Goal: Task Accomplishment & Management: Use online tool/utility

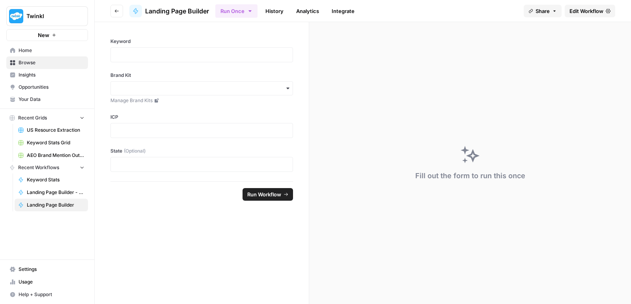
click at [35, 97] on span "Your Data" at bounding box center [52, 99] width 66 height 7
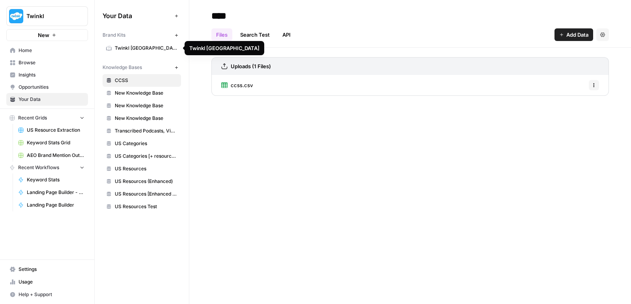
click at [180, 34] on button "New" at bounding box center [175, 34] width 9 height 9
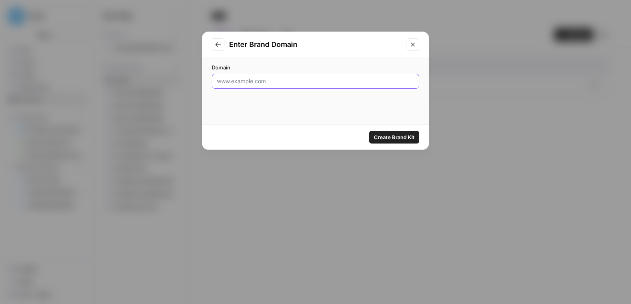
click at [275, 80] on input "Domain" at bounding box center [315, 81] width 197 height 8
type input "www.twinkl.com.au"
click at [387, 128] on div "Create Brand Kit" at bounding box center [315, 137] width 226 height 25
click at [388, 132] on button "Create Brand Kit" at bounding box center [394, 137] width 50 height 13
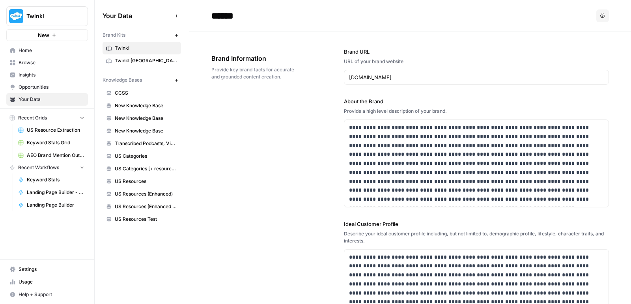
click at [238, 16] on input "******" at bounding box center [271, 16] width 126 height 16
click at [257, 18] on input "******" at bounding box center [271, 16] width 126 height 16
type input "**********"
click at [413, 32] on div "**********" at bounding box center [476, 274] width 265 height 485
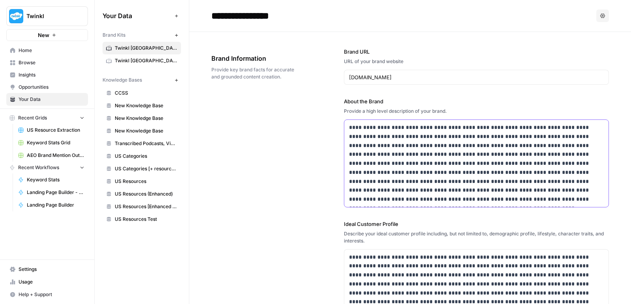
click at [420, 158] on p "**********" at bounding box center [476, 163] width 255 height 81
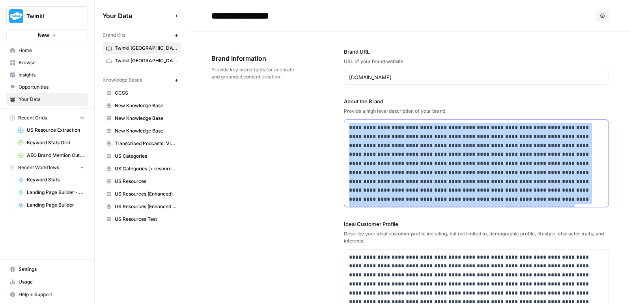
click at [420, 158] on p "**********" at bounding box center [476, 163] width 255 height 81
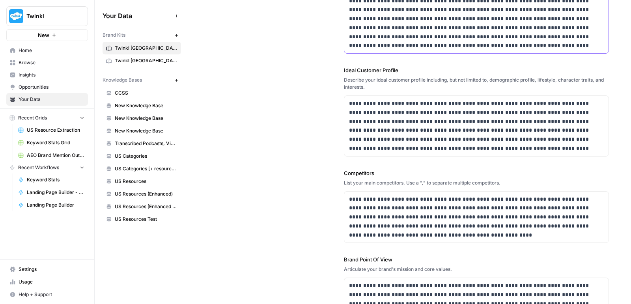
scroll to position [145, 0]
click at [396, 102] on p "**********" at bounding box center [476, 126] width 255 height 54
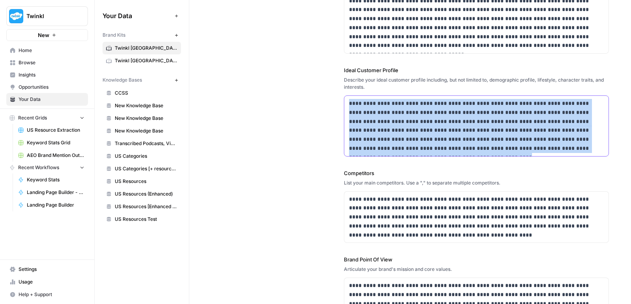
click at [396, 102] on p "**********" at bounding box center [476, 126] width 255 height 54
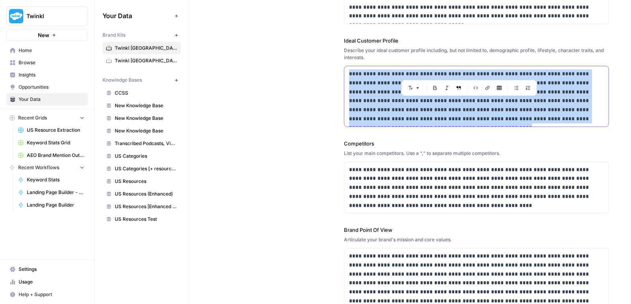
scroll to position [176, 0]
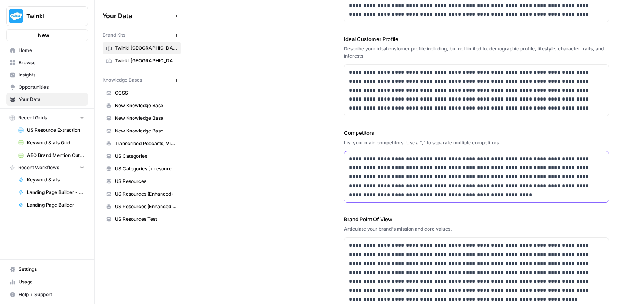
click at [388, 178] on p "**********" at bounding box center [476, 176] width 255 height 45
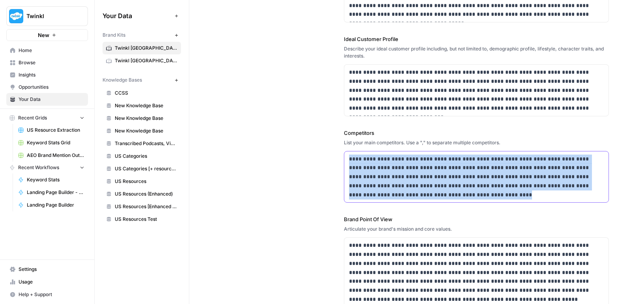
click at [388, 178] on p "**********" at bounding box center [476, 176] width 255 height 45
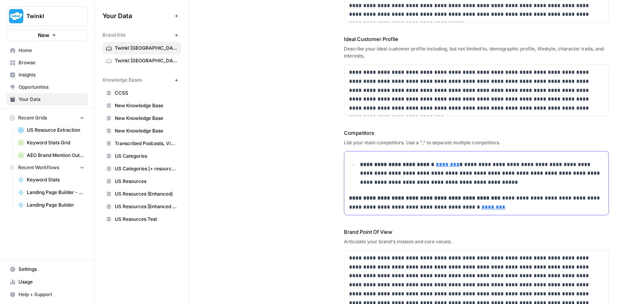
click at [361, 162] on strong "**********" at bounding box center [398, 165] width 76 height 6
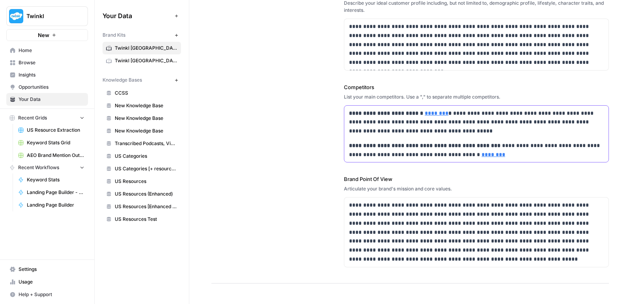
scroll to position [222, 0]
click at [378, 214] on p "**********" at bounding box center [476, 231] width 255 height 63
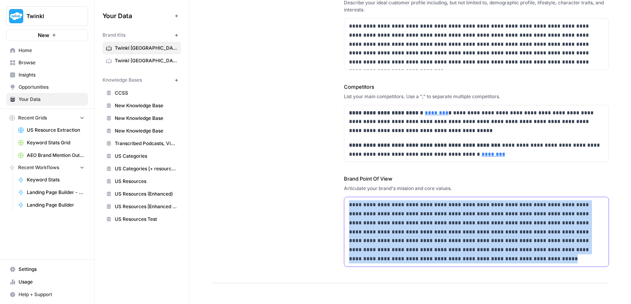
click at [378, 214] on p "**********" at bounding box center [476, 231] width 255 height 63
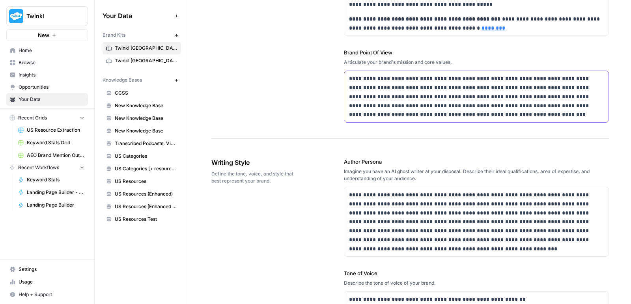
scroll to position [379, 0]
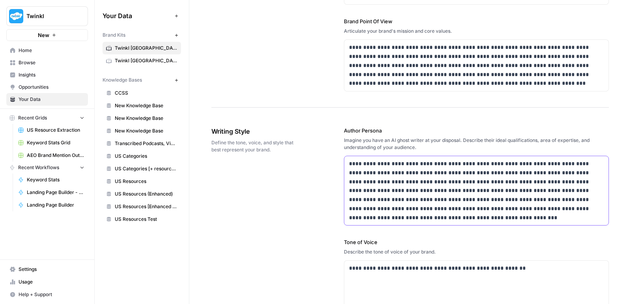
click at [414, 198] on p "**********" at bounding box center [476, 190] width 255 height 63
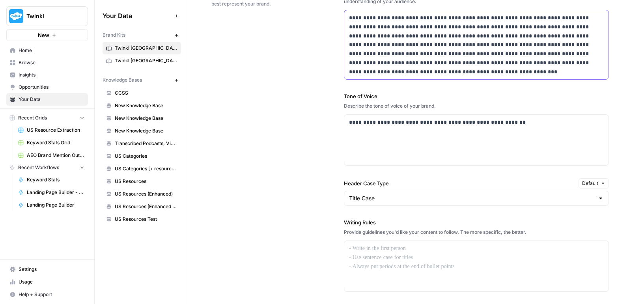
scroll to position [525, 0]
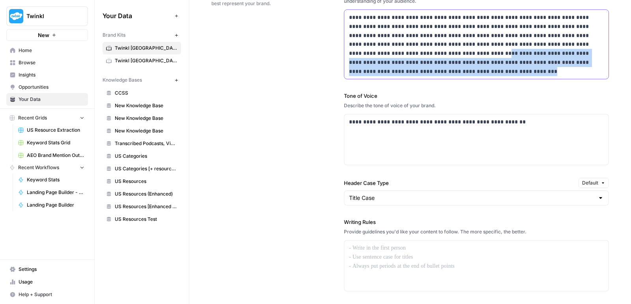
drag, startPoint x: 393, startPoint y: 55, endPoint x: 393, endPoint y: 110, distance: 54.8
click at [393, 110] on div "**********" at bounding box center [476, 186] width 265 height 442
click at [390, 55] on p "**********" at bounding box center [476, 44] width 255 height 63
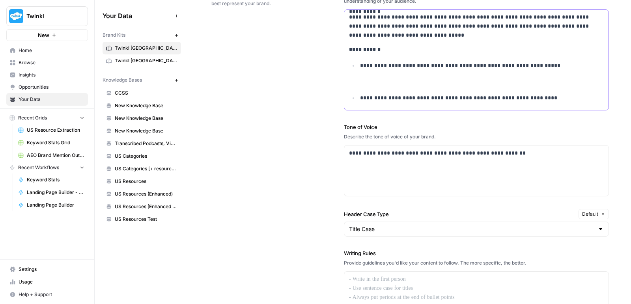
scroll to position [81, 0]
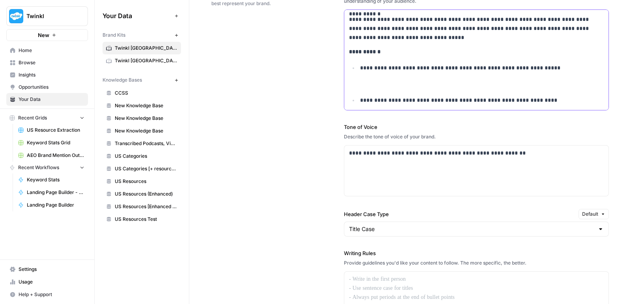
click at [387, 79] on p "**********" at bounding box center [482, 76] width 244 height 27
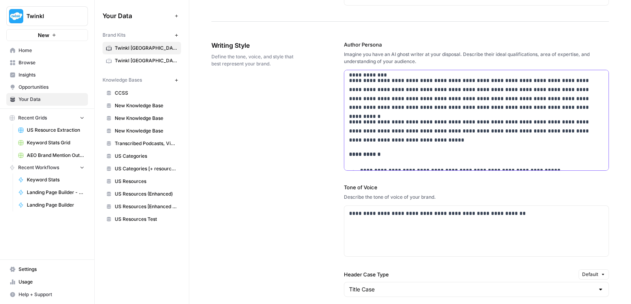
scroll to position [18, 0]
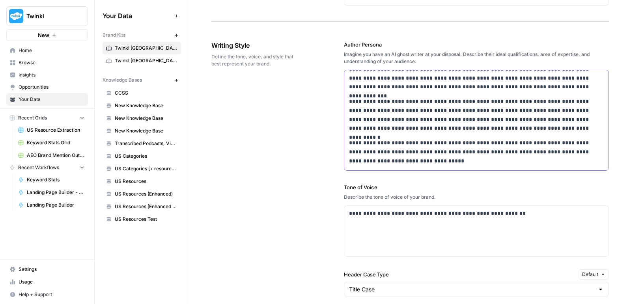
click at [395, 143] on p "**********" at bounding box center [476, 151] width 255 height 27
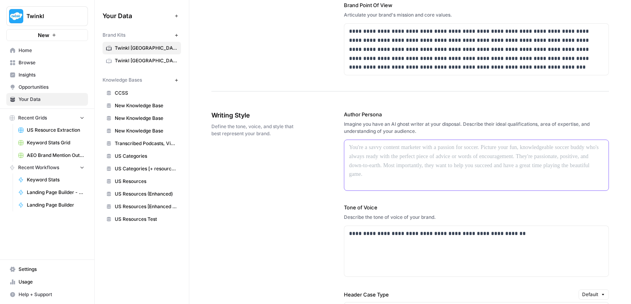
scroll to position [393, 0]
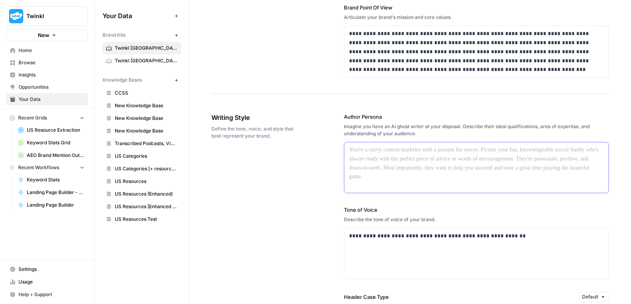
click at [395, 162] on div at bounding box center [476, 167] width 264 height 50
click at [392, 152] on p at bounding box center [476, 149] width 255 height 9
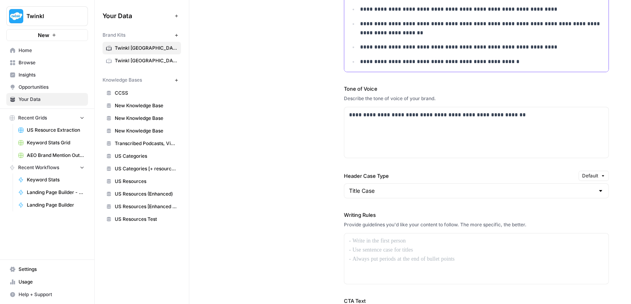
scroll to position [564, 0]
click at [379, 138] on div "**********" at bounding box center [476, 131] width 264 height 50
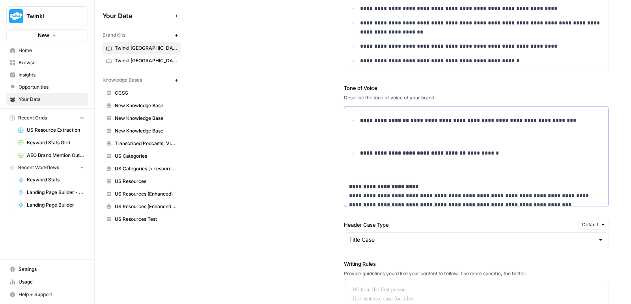
scroll to position [0, 0]
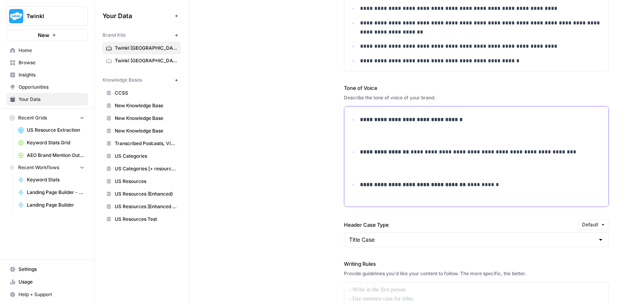
click at [369, 140] on ul "**********" at bounding box center [476, 161] width 255 height 92
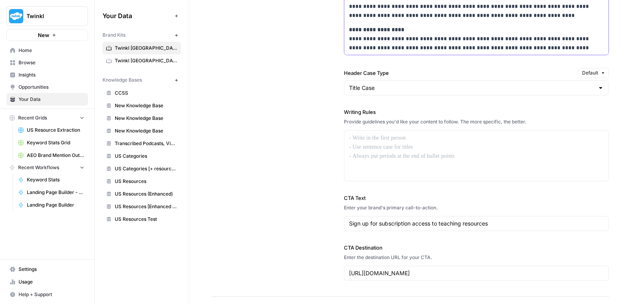
scroll to position [716, 0]
click at [392, 144] on div at bounding box center [476, 155] width 264 height 50
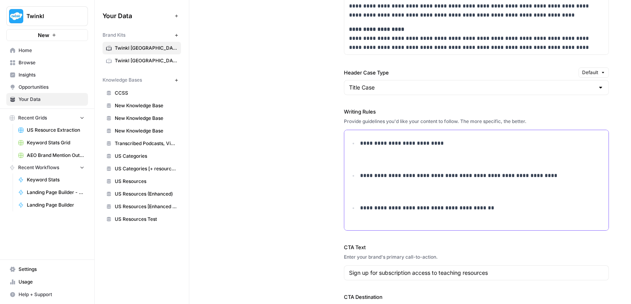
scroll to position [15, 0]
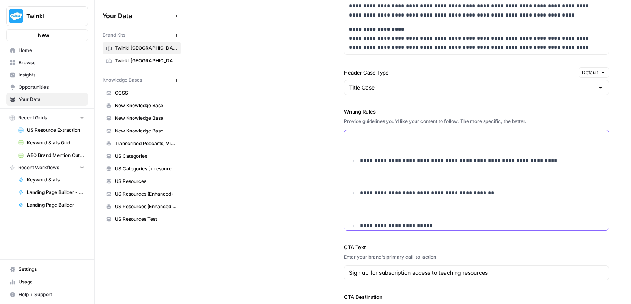
click at [389, 143] on p "**********" at bounding box center [482, 137] width 244 height 27
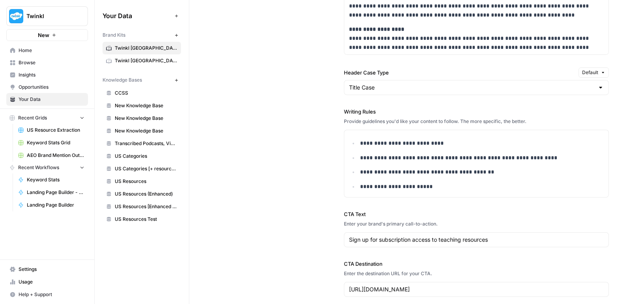
click at [371, 75] on div "Header Case Type Default" at bounding box center [476, 72] width 265 height 10
click at [374, 84] on input "Header Case Type" at bounding box center [471, 88] width 245 height 8
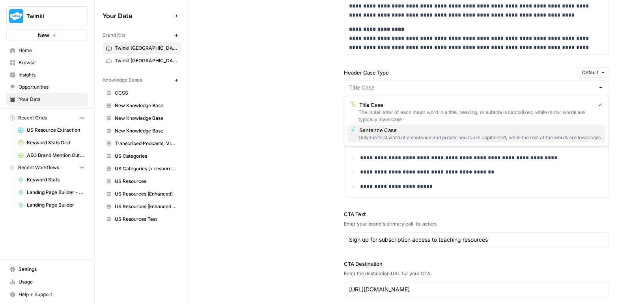
click at [385, 131] on span "Sentence Case" at bounding box center [479, 130] width 240 height 8
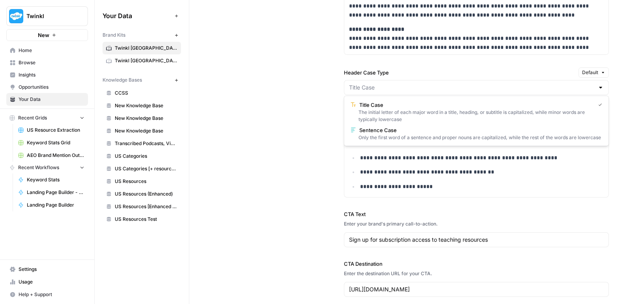
type input "Sentence Case"
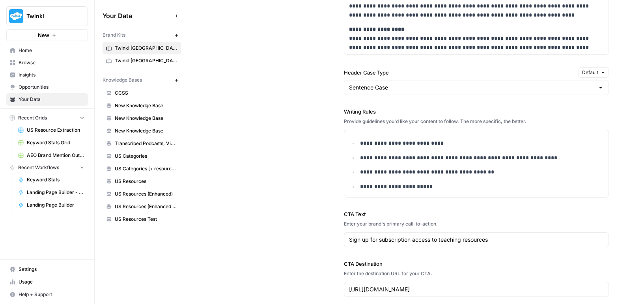
scroll to position [775, 0]
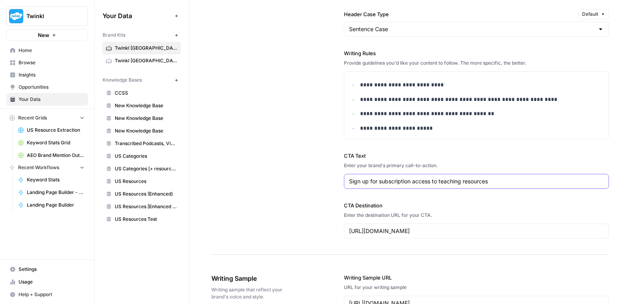
click at [440, 181] on input "Sign up for subscription access to teaching resources" at bounding box center [476, 181] width 255 height 8
paste input "a free Twinkl account to access educational resources."
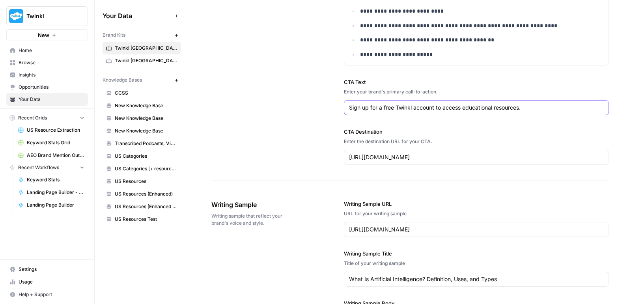
scroll to position [938, 0]
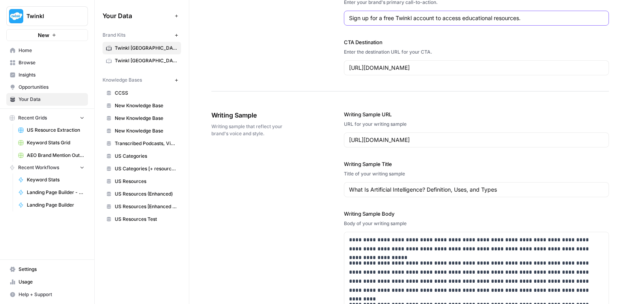
type input "Sign up for a free Twinkl account to access educational resources."
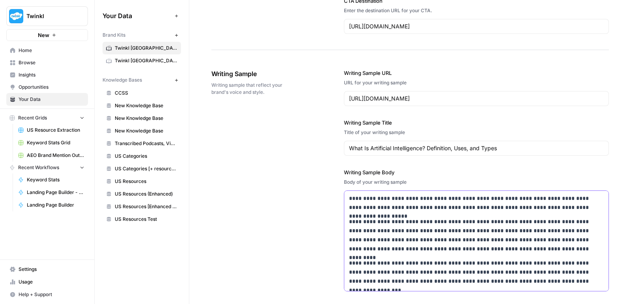
click at [380, 217] on p "**********" at bounding box center [476, 235] width 255 height 36
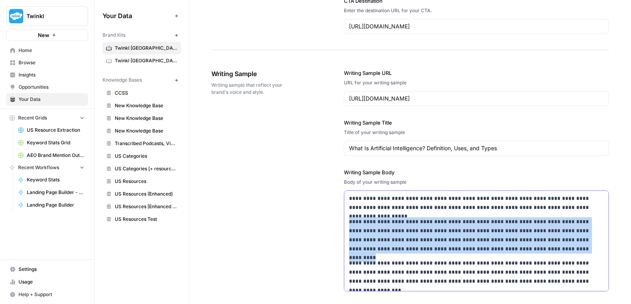
click at [380, 217] on p "**********" at bounding box center [476, 235] width 255 height 36
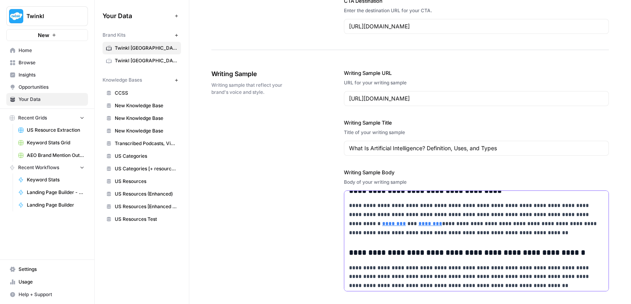
scroll to position [0, 0]
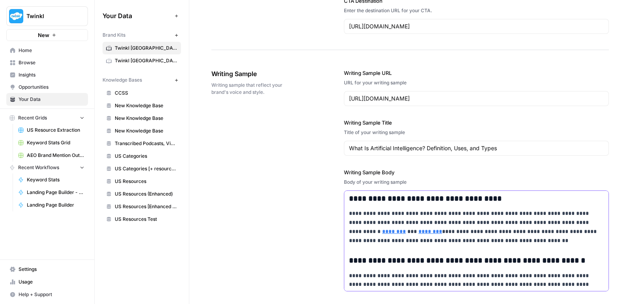
click at [530, 209] on p "**********" at bounding box center [476, 227] width 255 height 36
click at [377, 217] on p "**********" at bounding box center [476, 227] width 255 height 36
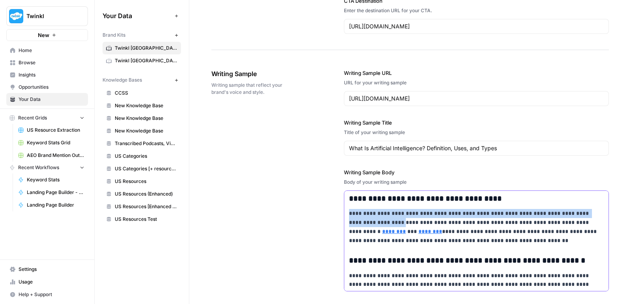
click at [349, 209] on p "**********" at bounding box center [476, 227] width 255 height 36
copy p "**********"
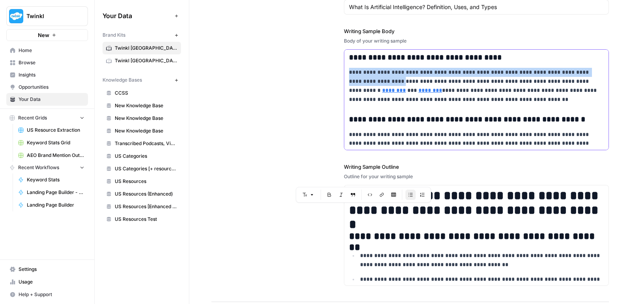
scroll to position [1122, 0]
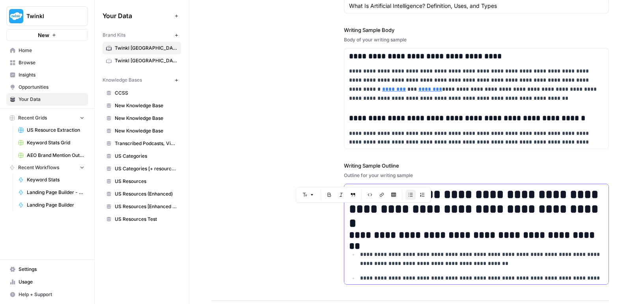
click at [469, 210] on h1 "**********" at bounding box center [476, 201] width 255 height 29
click at [419, 273] on p "**********" at bounding box center [482, 282] width 244 height 18
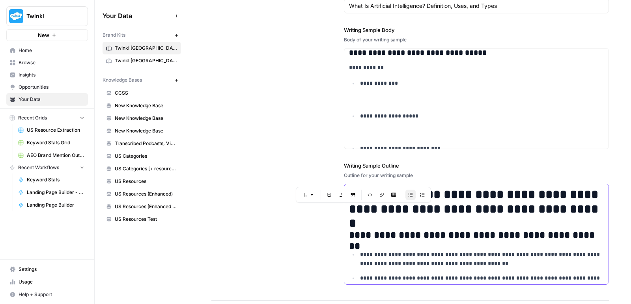
scroll to position [117, 0]
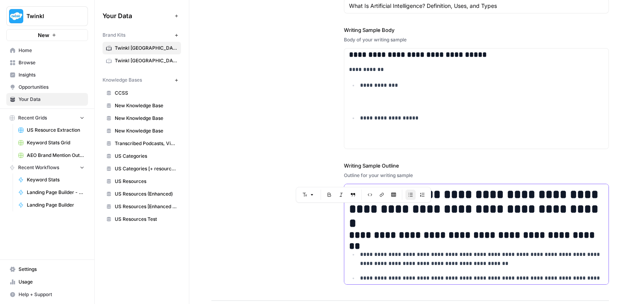
click at [434, 207] on h1 "**********" at bounding box center [476, 201] width 255 height 29
click at [437, 254] on p "**********" at bounding box center [482, 259] width 244 height 18
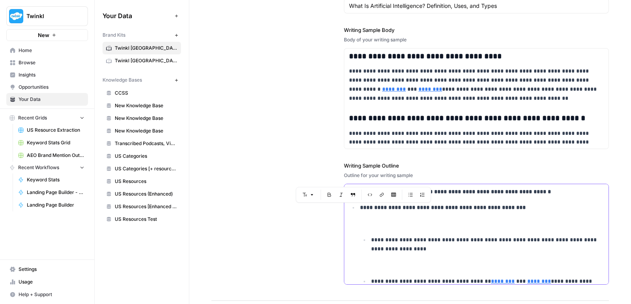
scroll to position [110, 0]
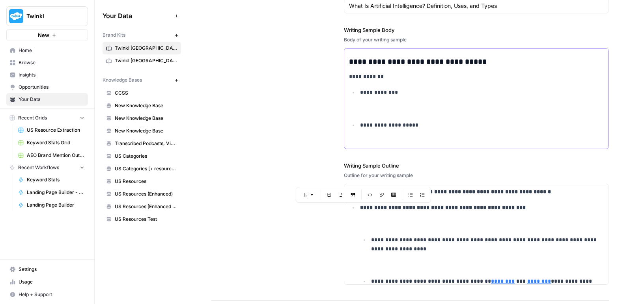
click at [379, 102] on p "**********" at bounding box center [482, 101] width 244 height 27
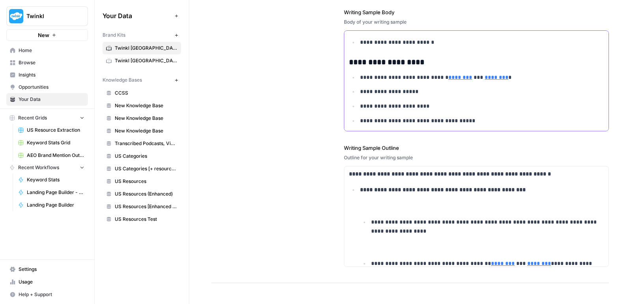
scroll to position [1183, 0]
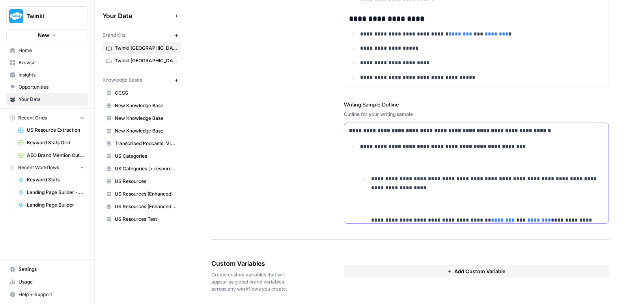
click at [390, 154] on p "**********" at bounding box center [482, 155] width 244 height 27
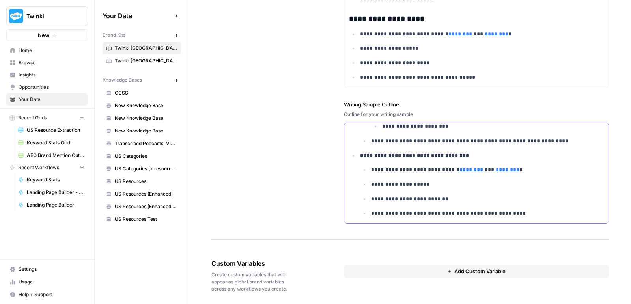
scroll to position [251, 0]
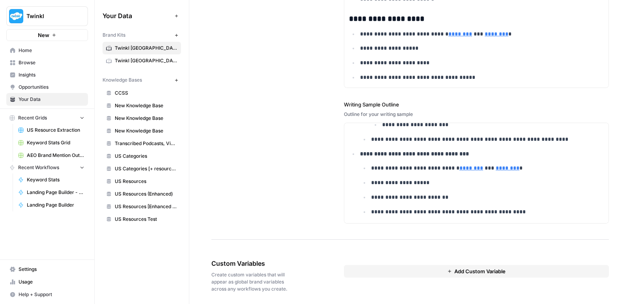
click at [132, 66] on link "Twinkl [GEOGRAPHIC_DATA]" at bounding box center [141, 60] width 78 height 13
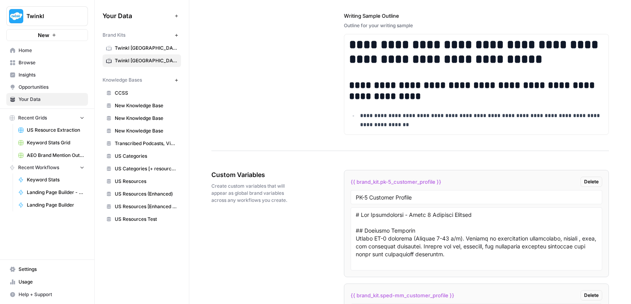
scroll to position [1248, 0]
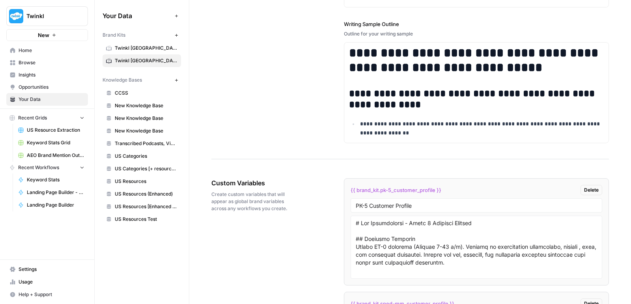
click at [145, 49] on span "Twinkl [GEOGRAPHIC_DATA]" at bounding box center [146, 48] width 63 height 7
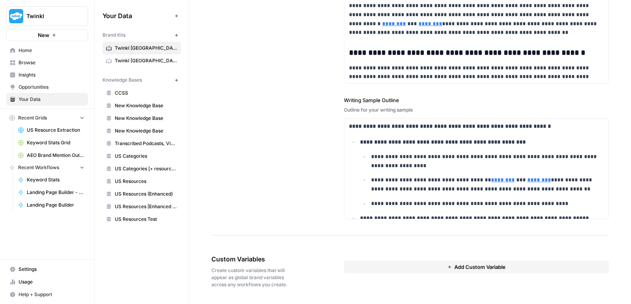
click at [125, 47] on span "Twinkl [GEOGRAPHIC_DATA]" at bounding box center [146, 48] width 63 height 7
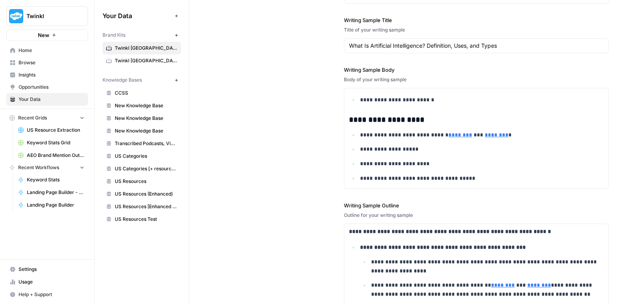
scroll to position [1183, 0]
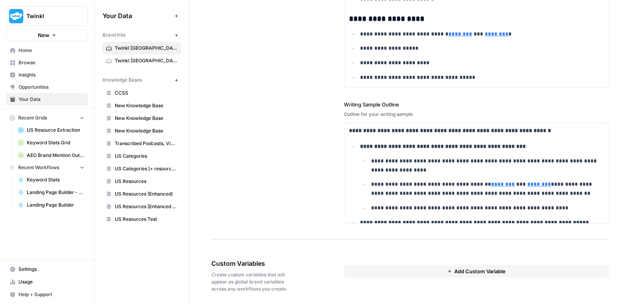
click at [405, 274] on div "Add Custom Variable" at bounding box center [476, 275] width 265 height 65
click at [406, 266] on button "Add Custom Variable" at bounding box center [476, 271] width 265 height 13
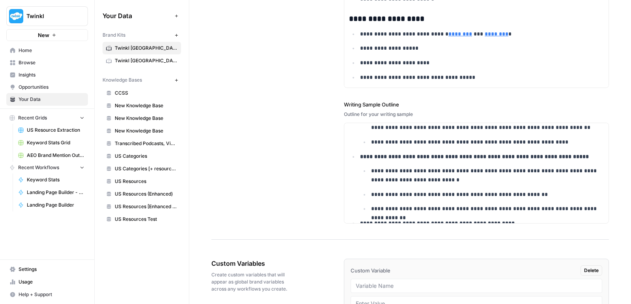
click at [389, 282] on input "text" at bounding box center [475, 285] width 241 height 7
type input "Early Years Educators"
click at [126, 62] on span "Twinkl [GEOGRAPHIC_DATA]" at bounding box center [146, 60] width 63 height 7
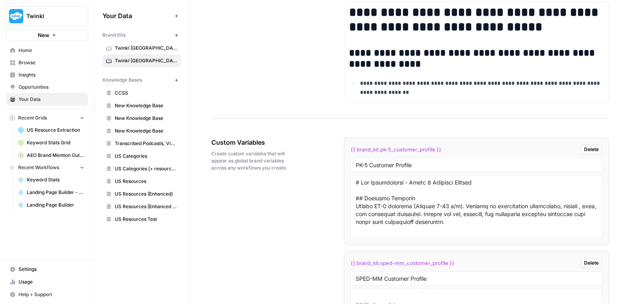
scroll to position [1320, 0]
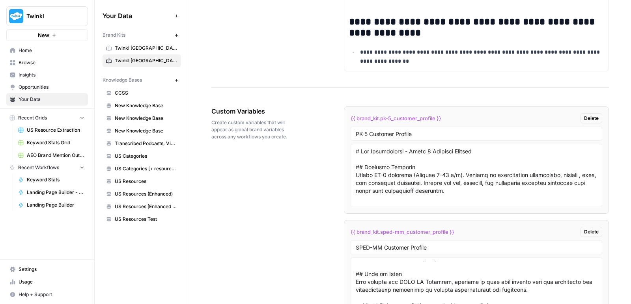
click at [138, 51] on span "Twinkl [GEOGRAPHIC_DATA]" at bounding box center [146, 48] width 63 height 7
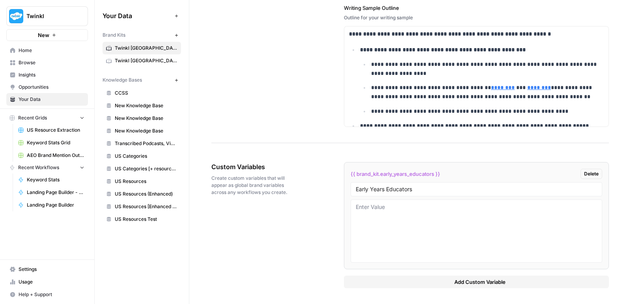
scroll to position [1274, 0]
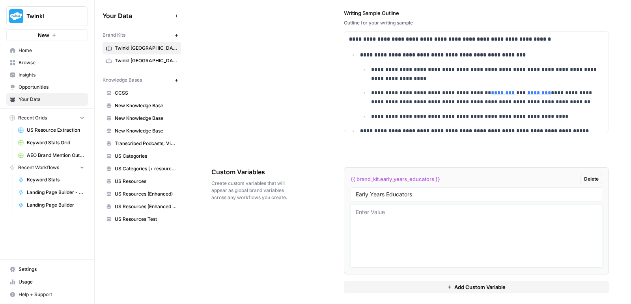
click at [403, 222] on textarea at bounding box center [475, 236] width 241 height 56
paste textarea "# Early Years Educator Persona ## Customer Overview Early Years educators (0–5 …"
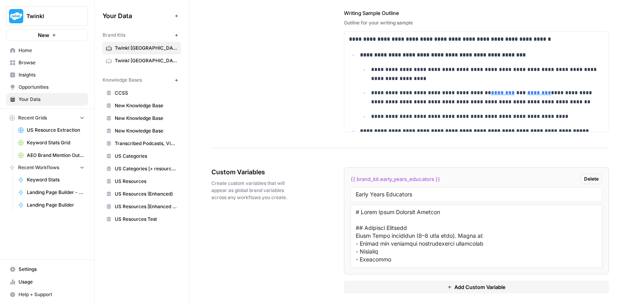
scroll to position [518, 0]
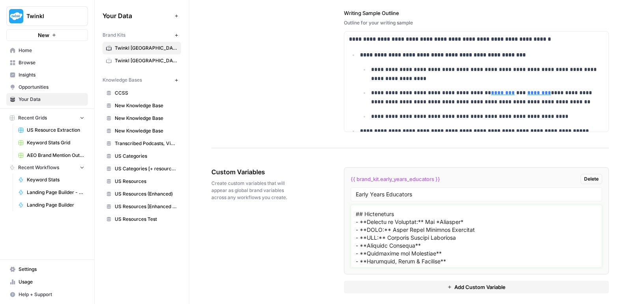
type textarea "# Early Years Educator Persona ## Customer Overview Early Years educators (0–5 …"
click at [441, 284] on button "Add Custom Variable" at bounding box center [476, 287] width 265 height 13
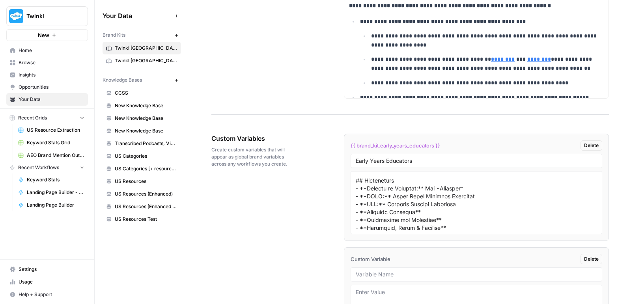
scroll to position [1316, 0]
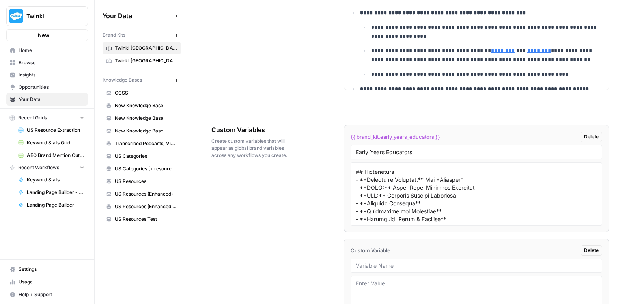
click at [413, 266] on div at bounding box center [475, 266] width 251 height 14
click at [415, 262] on input "text" at bounding box center [475, 265] width 241 height 7
paste input "Foundation - Year 6"
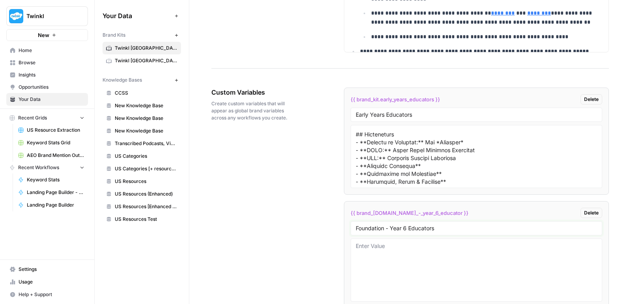
scroll to position [1365, 0]
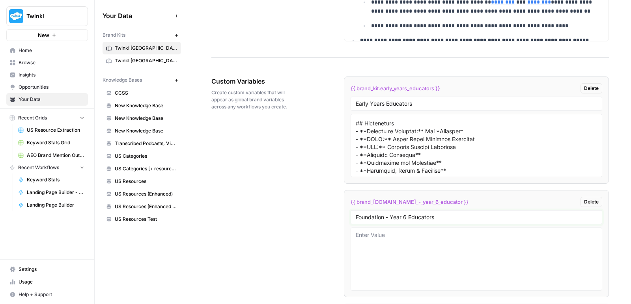
type input "Foundation - Year 6 Educators"
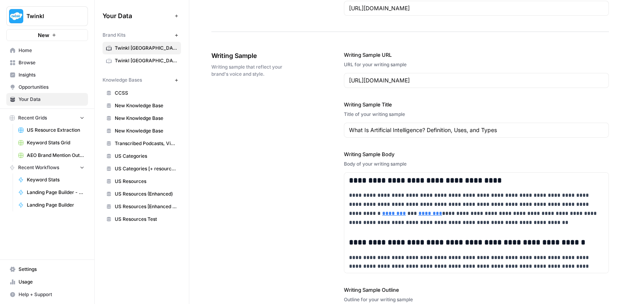
scroll to position [995, 0]
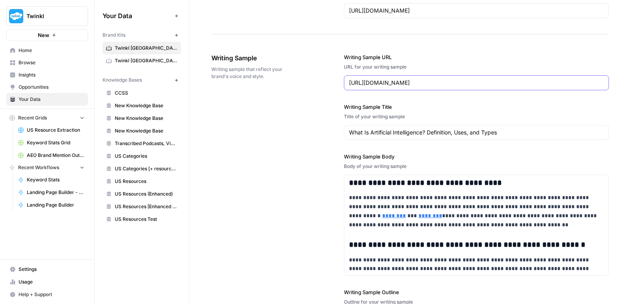
click at [375, 79] on input "https://www.coursera.org/articles/what-is-artificial-intelligence" at bounding box center [476, 83] width 255 height 8
click at [389, 179] on strong "**********" at bounding box center [425, 182] width 153 height 7
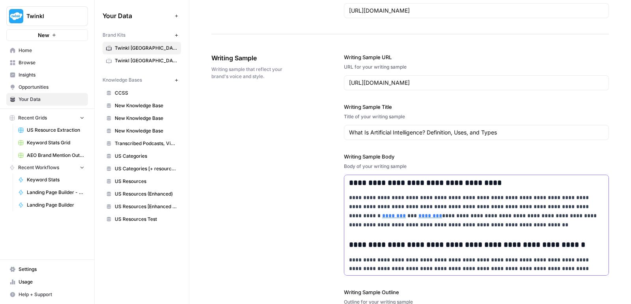
click at [389, 179] on strong "**********" at bounding box center [425, 182] width 153 height 7
copy strong "**********"
click at [412, 128] on input "What Is Artificial Intelligence? Definition, Uses, and Types" at bounding box center [476, 132] width 255 height 8
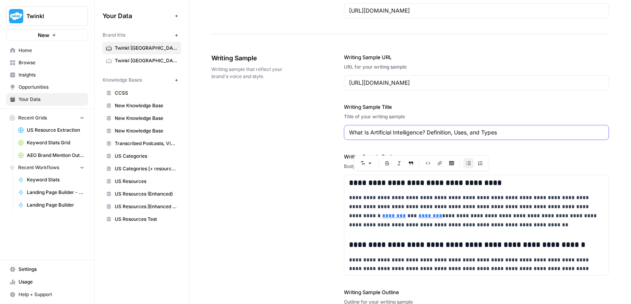
paste input "Master Year 4 Fractions with Confidence"
type input "Master Year 4 Fractions with Confidence"
click at [400, 79] on input "https://www.coursera.org/articles/what-is-artificial-intelligence" at bounding box center [476, 83] width 255 height 8
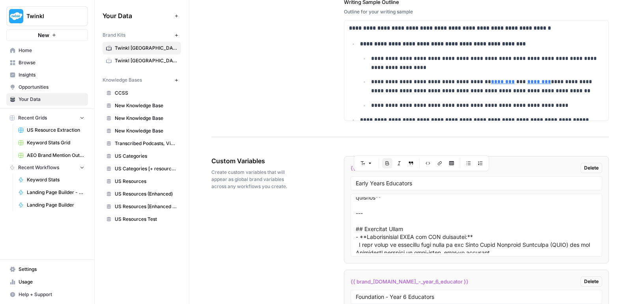
scroll to position [1387, 0]
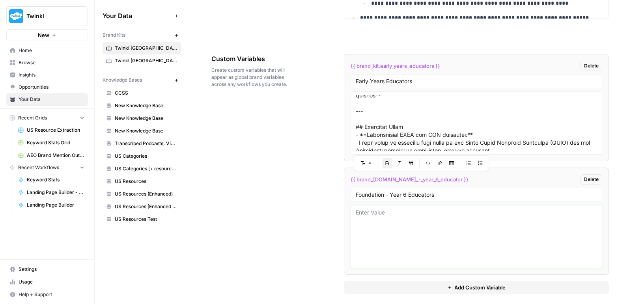
click at [428, 225] on textarea at bounding box center [475, 236] width 241 height 56
paste textarea "# Foundation/Prep – Year 6 Teachers Persona ## Customer Overview Foundation to …"
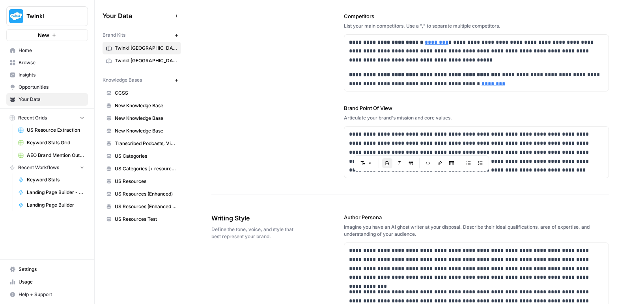
scroll to position [0, 0]
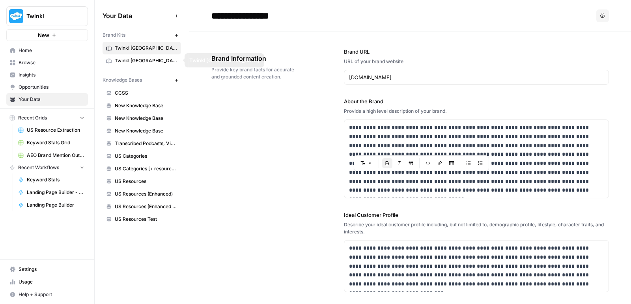
type textarea "# Foundation/Prep – Year 6 Teachers Persona ## Customer Overview Foundation to …"
click at [153, 65] on link "Twinkl [GEOGRAPHIC_DATA]" at bounding box center [141, 60] width 78 height 13
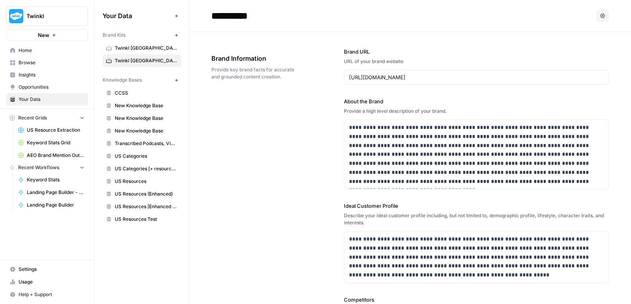
click at [132, 53] on link "Twinkl [GEOGRAPHIC_DATA]" at bounding box center [141, 48] width 78 height 13
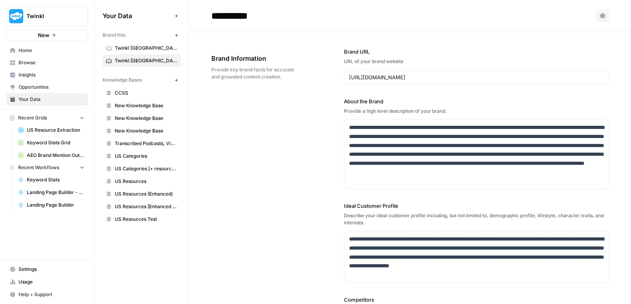
click at [47, 65] on span "Browse" at bounding box center [52, 62] width 66 height 7
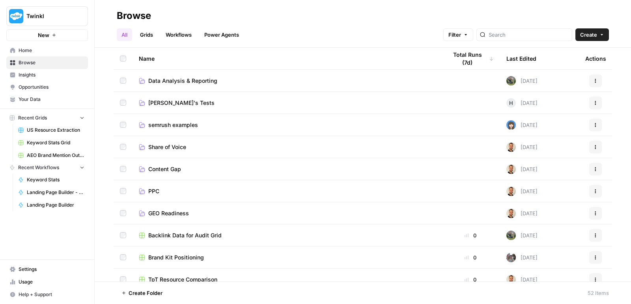
click at [158, 195] on td "PPC" at bounding box center [286, 191] width 308 height 22
click at [154, 191] on span "PPC" at bounding box center [153, 191] width 11 height 8
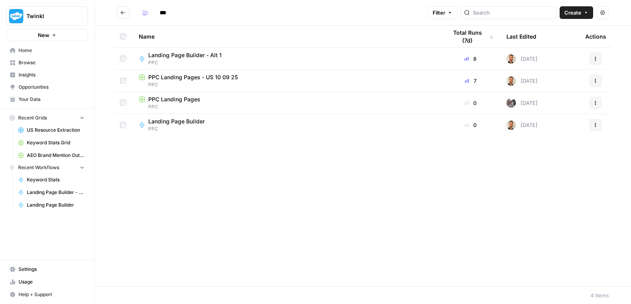
click at [591, 58] on button "Actions" at bounding box center [595, 58] width 13 height 13
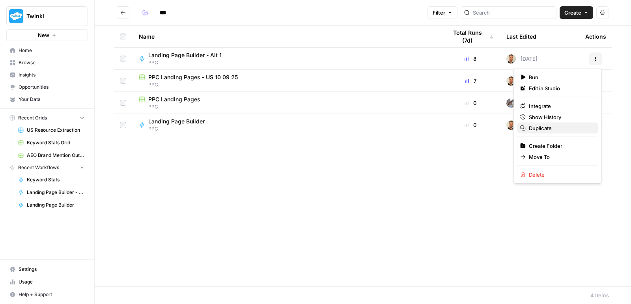
click at [545, 126] on span "Duplicate" at bounding box center [559, 128] width 63 height 8
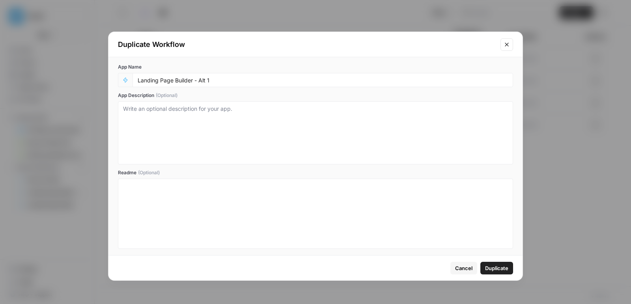
click at [302, 86] on div "Landing Page Builder - Alt 1" at bounding box center [322, 80] width 380 height 14
click at [298, 82] on input "Landing Page Builder - Alt 1" at bounding box center [323, 79] width 370 height 7
type input "Landing Page Builder - [GEOGRAPHIC_DATA]"
click at [499, 274] on div "Cancel Duplicate" at bounding box center [315, 267] width 414 height 25
click at [500, 264] on span "Duplicate" at bounding box center [496, 268] width 23 height 8
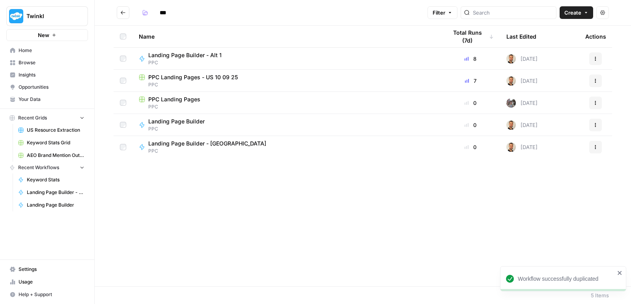
click at [227, 150] on span "PPC" at bounding box center [210, 150] width 124 height 7
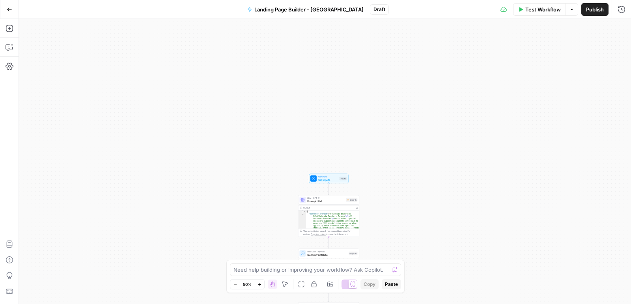
click at [326, 176] on span "Workflow" at bounding box center [328, 176] width 20 height 3
click at [622, 143] on button "Delete group" at bounding box center [619, 143] width 9 height 9
click at [329, 201] on span "Prompt LLM" at bounding box center [325, 201] width 37 height 4
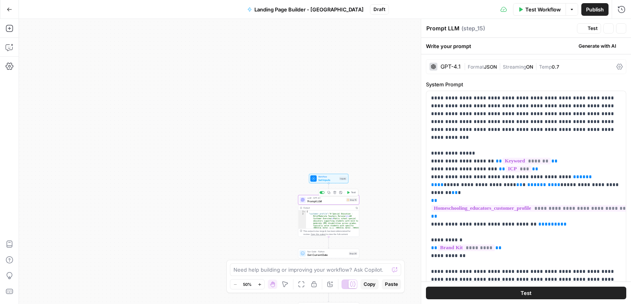
type textarea "Prompt LLM"
click at [334, 184] on div "Workflow Set Inputs Inputs Test Step LLM · GPT-4.1 Prompt LLM Step 15 Output Co…" at bounding box center [325, 161] width 612 height 285
click at [334, 184] on div "Workflow Set Inputs Inputs LLM · GPT-4.1 Prompt LLM Step 15 Output Copy 1 2 { "…" at bounding box center [325, 161] width 612 height 285
click at [337, 178] on span "Set Inputs" at bounding box center [328, 180] width 20 height 4
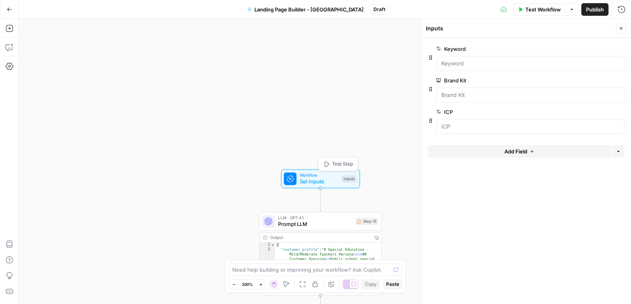
click at [337, 164] on span "Test Step" at bounding box center [342, 163] width 21 height 7
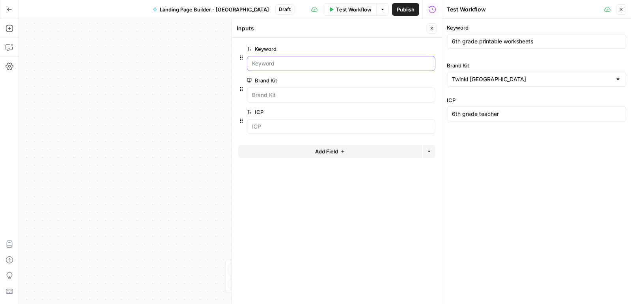
click at [320, 67] on input "Keyword" at bounding box center [341, 64] width 178 height 8
click at [553, 78] on input "Brand Kit" at bounding box center [532, 79] width 160 height 8
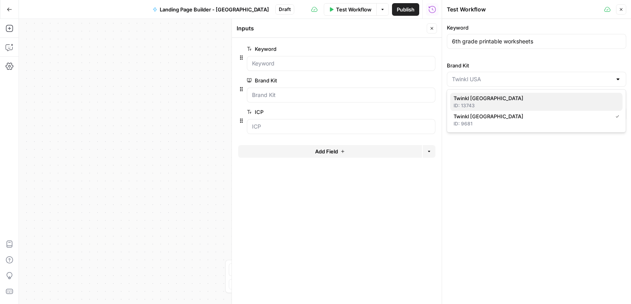
click at [513, 105] on div "ID: 13743" at bounding box center [536, 105] width 166 height 7
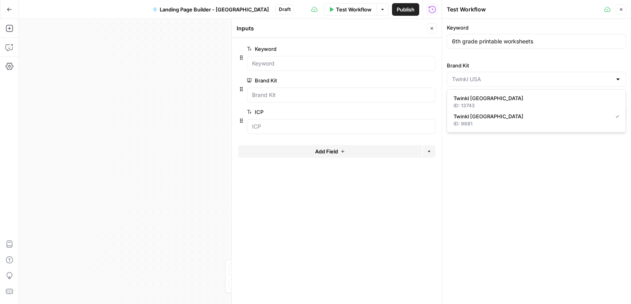
type input "Twinkl [GEOGRAPHIC_DATA]"
click at [474, 42] on input "6th grade printable worksheets" at bounding box center [536, 41] width 169 height 8
type input "Year 6 printable worksheets"
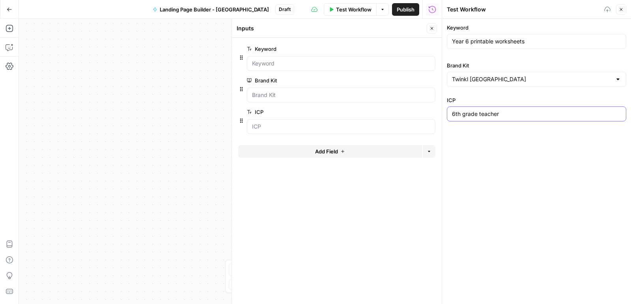
drag, startPoint x: 475, startPoint y: 113, endPoint x: 405, endPoint y: 113, distance: 69.8
click at [406, 113] on body "Twinkl New Home Browse Insights Opportunities Your Data Recent Grids US Resourc…" at bounding box center [315, 152] width 631 height 304
type input "year 6 teacher"
click at [186, 79] on div "Workflow Set Inputs Inputs LLM · GPT-4.1 Prompt LLM Step 15 Output Copy 1 2 { "…" at bounding box center [230, 161] width 422 height 285
click at [625, 11] on button "Close" at bounding box center [621, 9] width 10 height 10
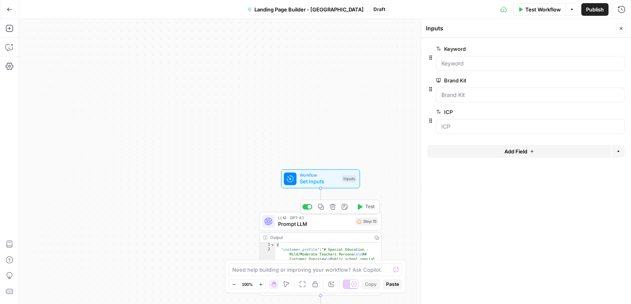
click at [334, 180] on span "Set Inputs" at bounding box center [319, 181] width 39 height 8
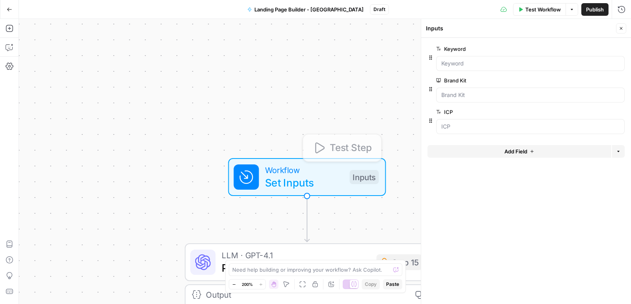
click at [359, 145] on span "Test Step" at bounding box center [350, 148] width 42 height 14
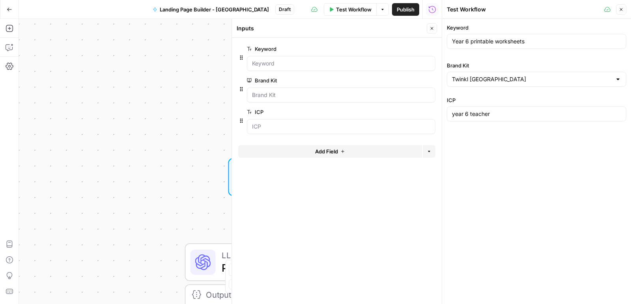
click at [428, 27] on button "Close" at bounding box center [431, 28] width 10 height 10
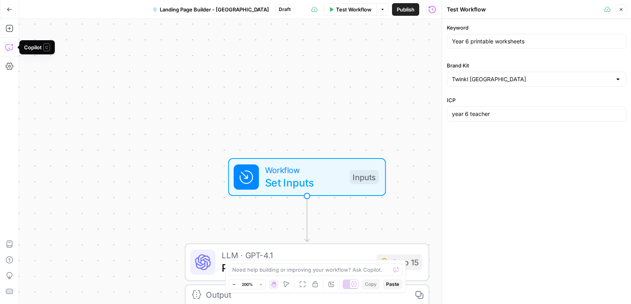
click at [12, 45] on icon "button" at bounding box center [12, 45] width 3 height 3
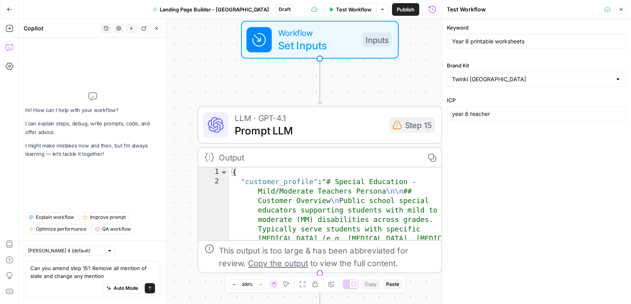
click at [345, 127] on span "Prompt LLM" at bounding box center [308, 131] width 148 height 16
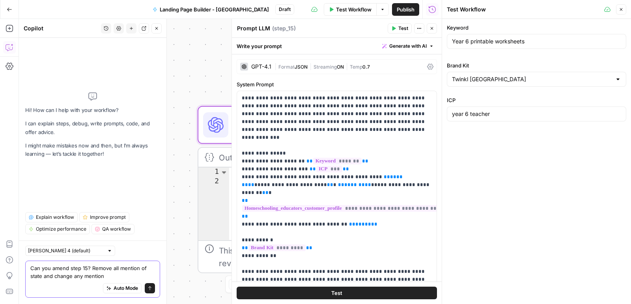
click at [112, 276] on textarea "Can you amend step 15? Remove all mention of state and change any mention" at bounding box center [92, 272] width 125 height 16
click at [76, 277] on textarea "Can you amend step 15? Remove all mention of state and change any mention" at bounding box center [92, 272] width 125 height 16
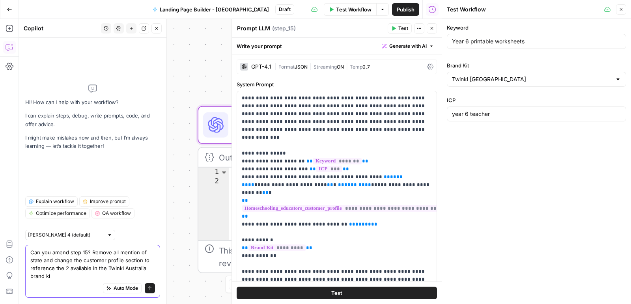
type textarea "Can you amend step 15? Remove all mention of state and change the customer prof…"
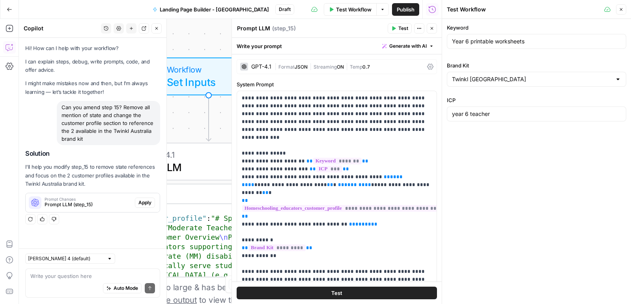
click at [436, 26] on button "Close" at bounding box center [431, 28] width 10 height 10
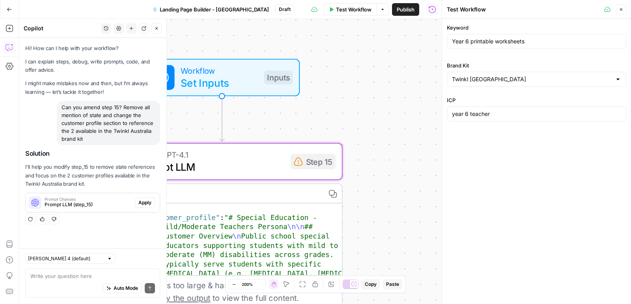
click at [144, 201] on span "Apply" at bounding box center [144, 202] width 13 height 7
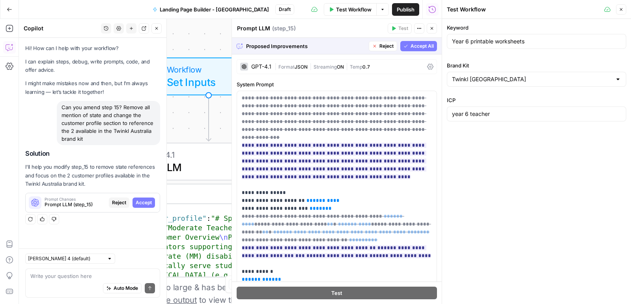
scroll to position [16, 0]
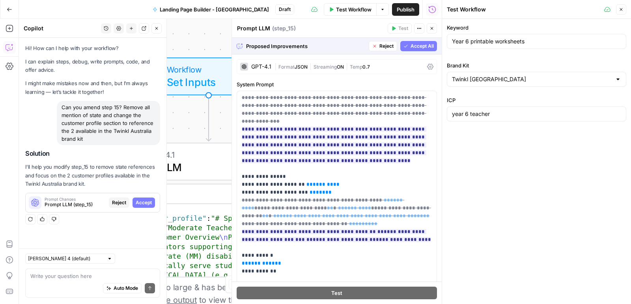
click at [417, 47] on span "Accept All" at bounding box center [421, 46] width 23 height 7
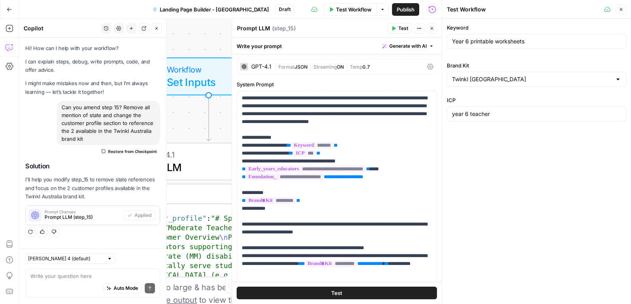
click at [623, 10] on icon "button" at bounding box center [620, 9] width 5 height 5
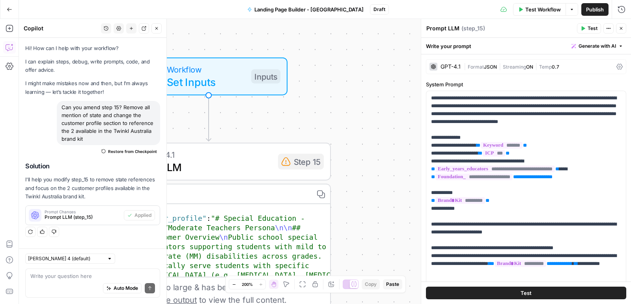
click at [157, 32] on button "Close" at bounding box center [156, 28] width 10 height 10
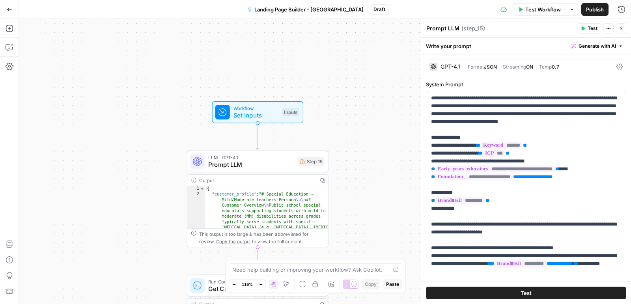
click at [233, 285] on icon "button" at bounding box center [234, 284] width 4 height 4
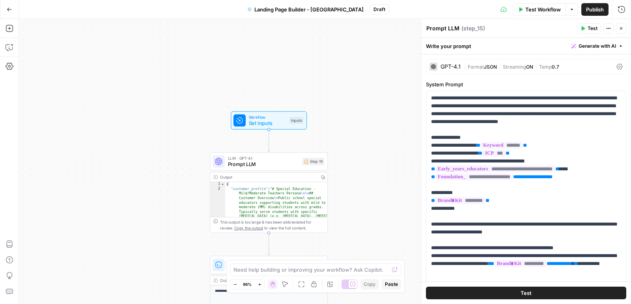
click at [233, 285] on icon "button" at bounding box center [235, 284] width 4 height 4
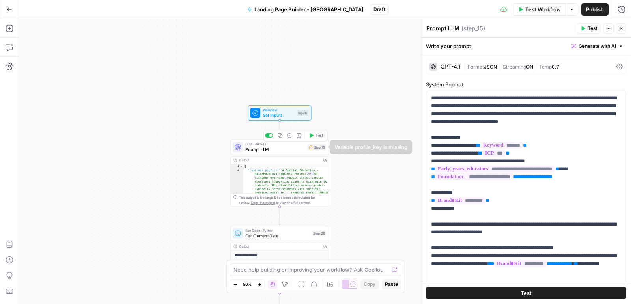
click at [298, 147] on span "Prompt LLM" at bounding box center [275, 149] width 60 height 6
click at [314, 135] on button "Test" at bounding box center [316, 135] width 20 height 8
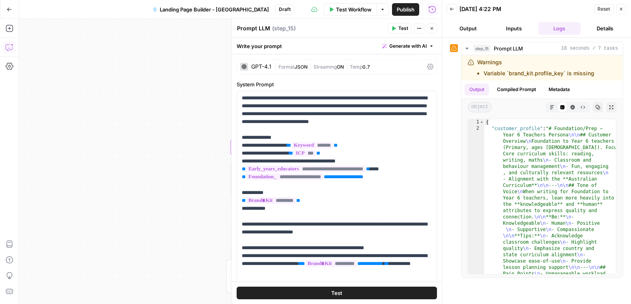
click at [8, 49] on icon "button" at bounding box center [10, 47] width 8 height 8
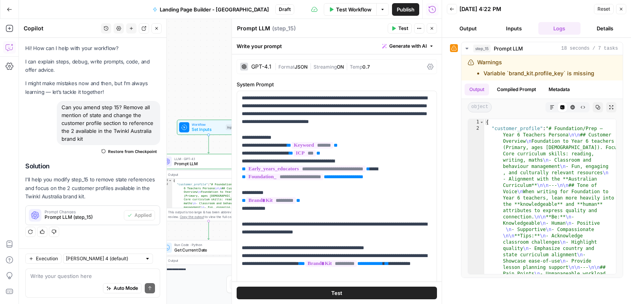
click at [81, 275] on textarea at bounding box center [92, 276] width 125 height 8
type textarea "What is causing the warning in step 15?"
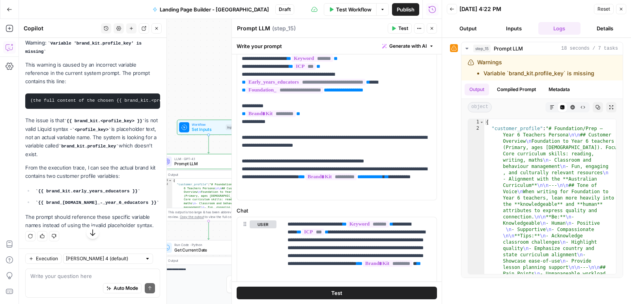
scroll to position [235, 0]
click at [93, 276] on textarea at bounding box center [92, 276] width 125 height 8
type textarea "Can you fix it?"
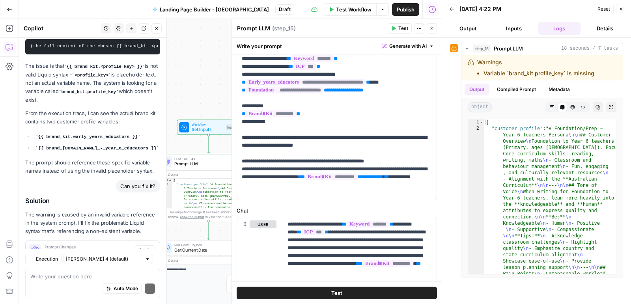
scroll to position [319, 0]
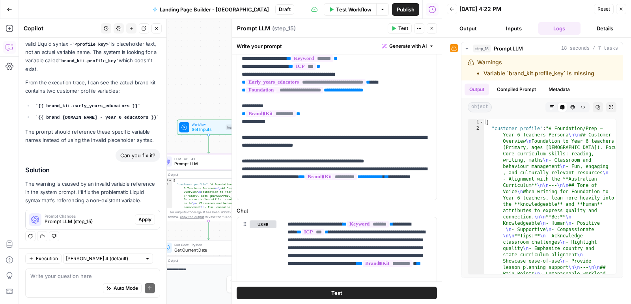
click at [148, 219] on span "Apply" at bounding box center [144, 219] width 13 height 7
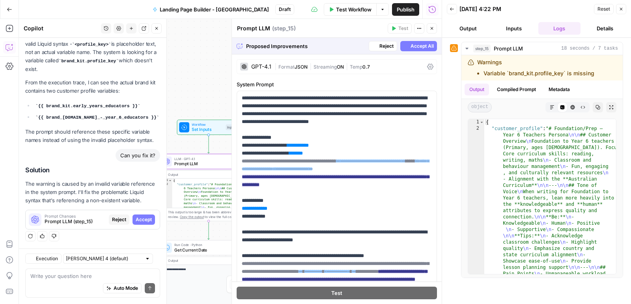
scroll to position [307, 0]
click at [422, 41] on button "Accept All" at bounding box center [418, 46] width 37 height 10
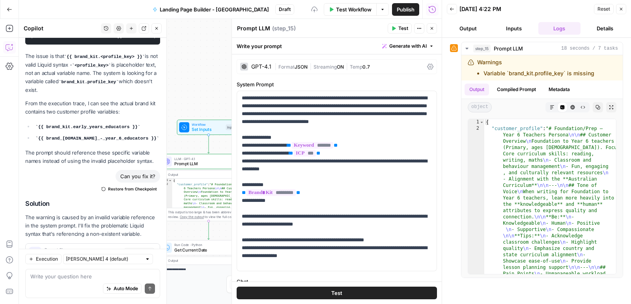
scroll to position [345, 0]
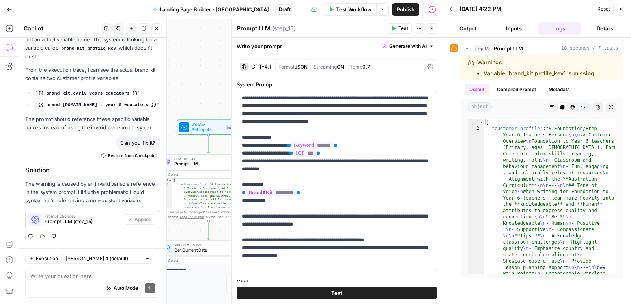
click at [401, 30] on span "Test" at bounding box center [403, 28] width 10 height 7
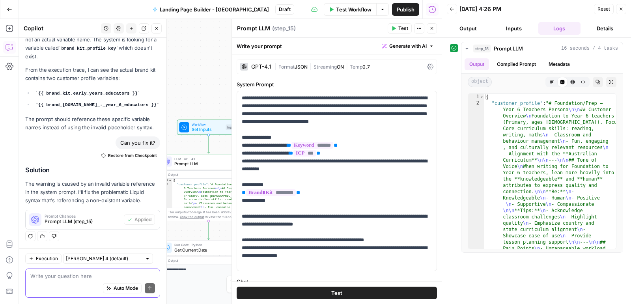
click at [81, 279] on textarea at bounding box center [92, 276] width 125 height 8
type textarea "Do any other steps mention states?"
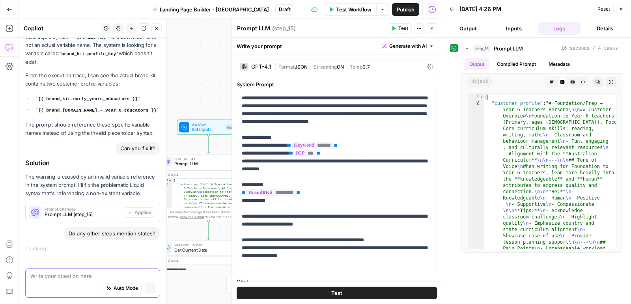
scroll to position [314, 0]
click at [435, 27] on button "Close" at bounding box center [431, 28] width 10 height 10
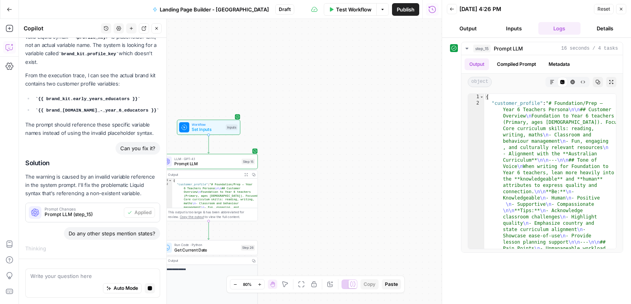
click at [621, 10] on icon "button" at bounding box center [620, 9] width 5 height 5
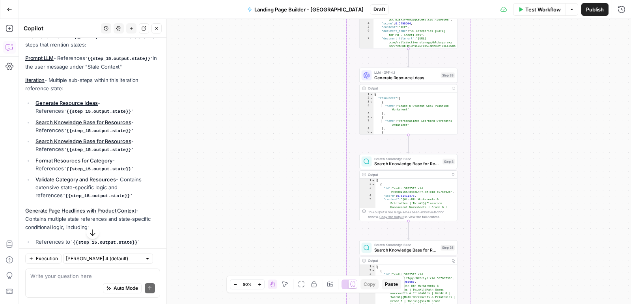
scroll to position [510, 0]
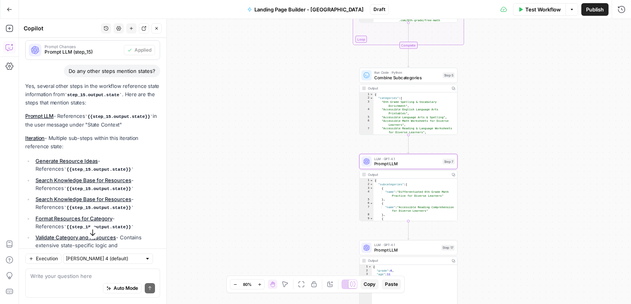
click at [47, 119] on link "Prompt LLM" at bounding box center [39, 116] width 28 height 6
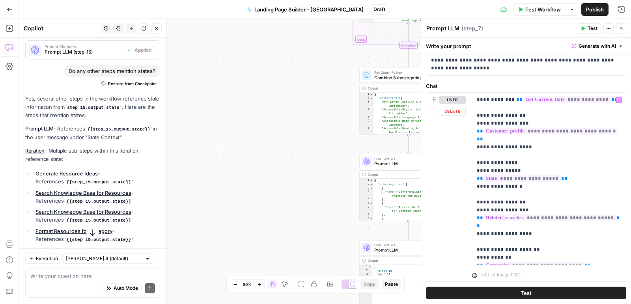
scroll to position [0, 0]
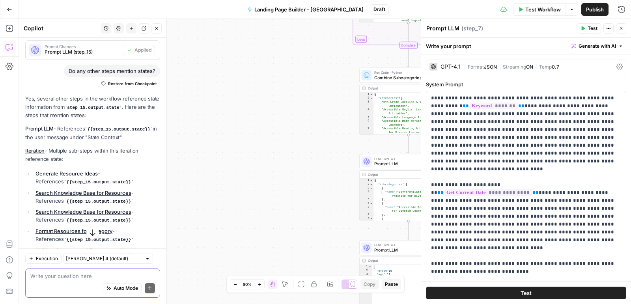
click at [92, 273] on textarea at bounding box center [92, 276] width 125 height 8
click at [484, 113] on p "**********" at bounding box center [526, 196] width 190 height 205
click at [434, 115] on p "**********" at bounding box center [526, 196] width 190 height 205
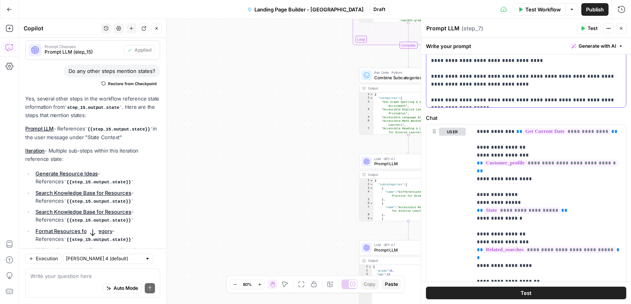
scroll to position [188, 0]
drag, startPoint x: 521, startPoint y: 208, endPoint x: 441, endPoint y: 184, distance: 83.2
click at [441, 184] on div "**********" at bounding box center [525, 219] width 199 height 191
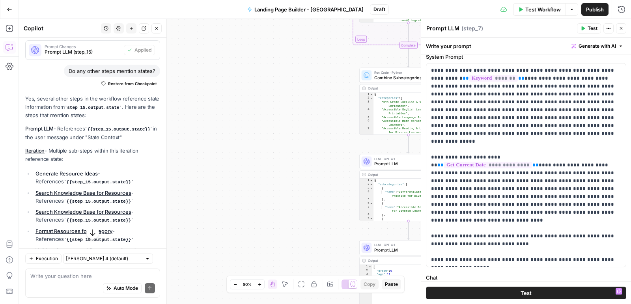
scroll to position [0, 0]
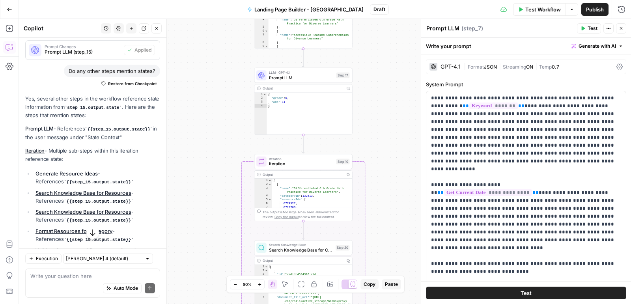
click at [75, 177] on link "Generate Resource Ideas" at bounding box center [66, 173] width 62 height 6
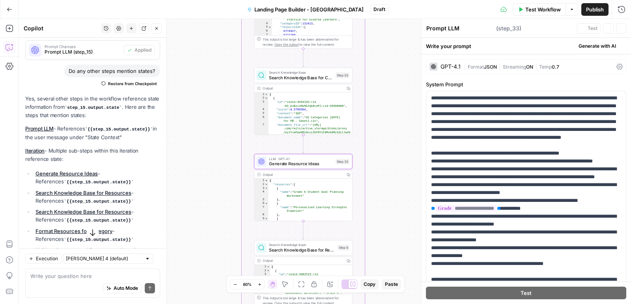
type textarea "Generate Resource Ideas"
click at [520, 113] on p "**********" at bounding box center [526, 228] width 190 height 268
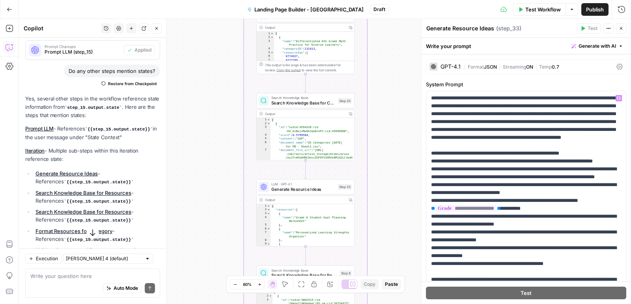
click at [78, 176] on link "Generate Resource Ideas" at bounding box center [66, 173] width 62 height 6
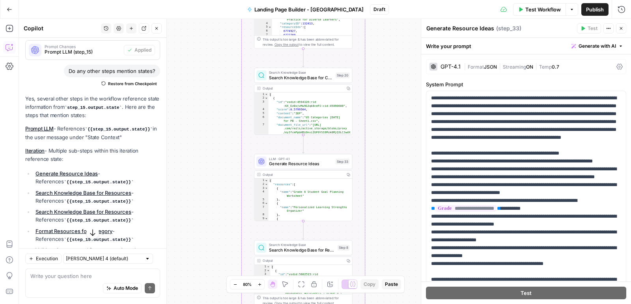
click at [287, 161] on span "Generate Resource Ideas" at bounding box center [301, 163] width 64 height 6
click at [282, 162] on span "Generate Resource Ideas" at bounding box center [301, 163] width 64 height 6
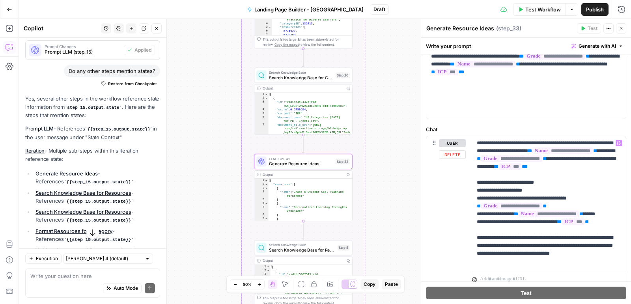
scroll to position [274, 0]
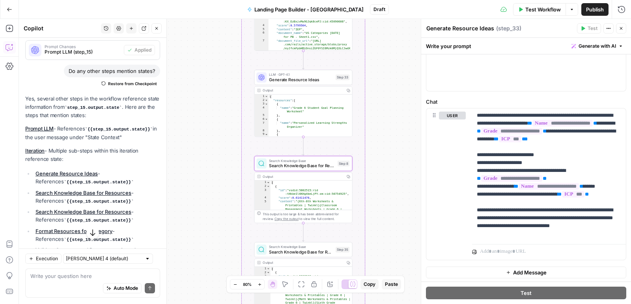
click at [109, 196] on link "Search Knowledge Base for Resources" at bounding box center [83, 193] width 96 height 6
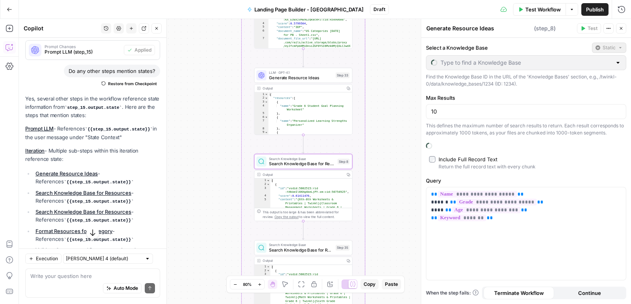
type textarea "Search Knowledge Base for Resources"
type input "US Resources [Enhanced + Review Count]"
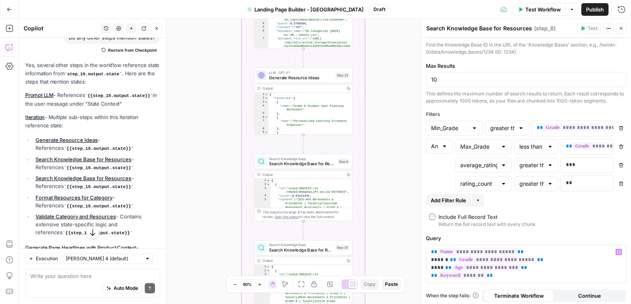
scroll to position [0, 0]
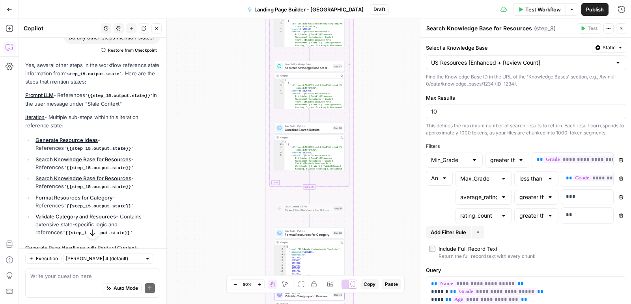
click at [101, 217] on link "Validate Category and Resources" at bounding box center [75, 216] width 80 height 6
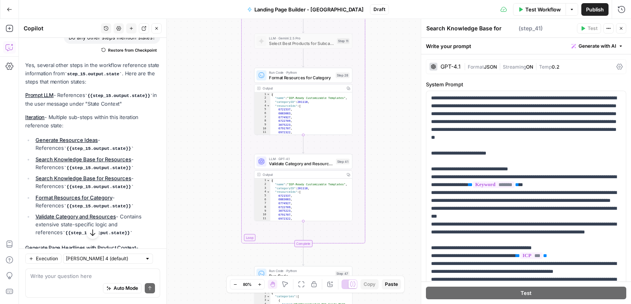
type textarea "Validate Category and Resources"
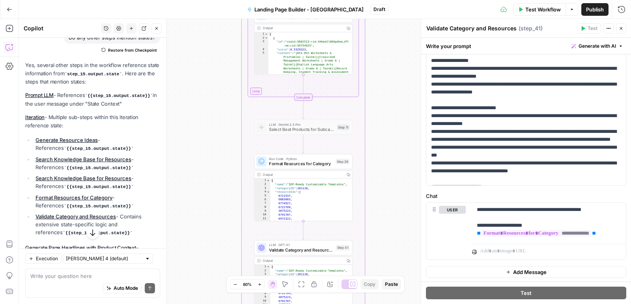
scroll to position [634, 0]
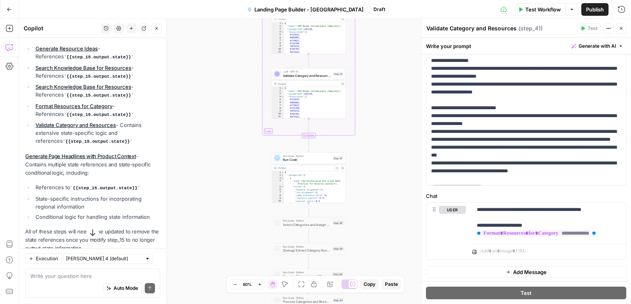
click at [109, 159] on link "Generate Page Headlines with Product Context" at bounding box center [80, 156] width 111 height 6
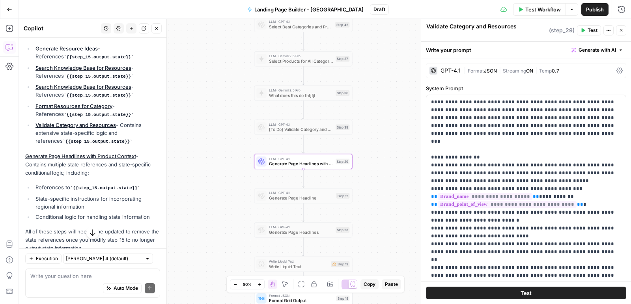
type textarea "Generate Page Headlines with Product Context"
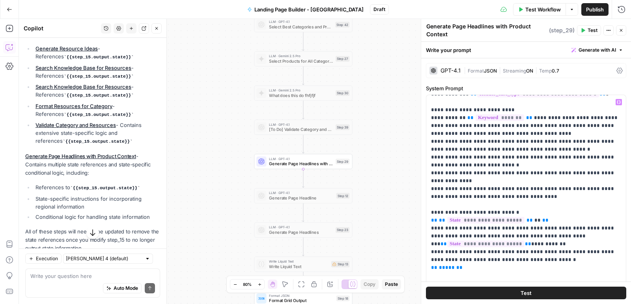
scroll to position [276, 0]
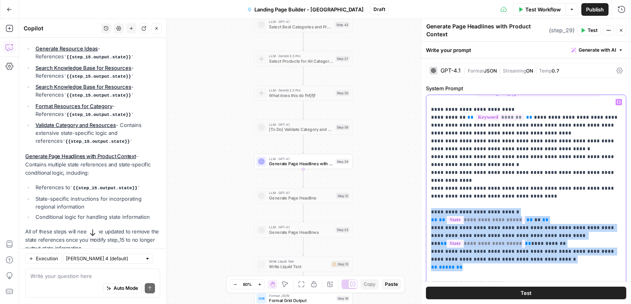
drag, startPoint x: 472, startPoint y: 225, endPoint x: 426, endPoint y: 169, distance: 72.5
click at [426, 169] on div "**********" at bounding box center [526, 255] width 200 height 321
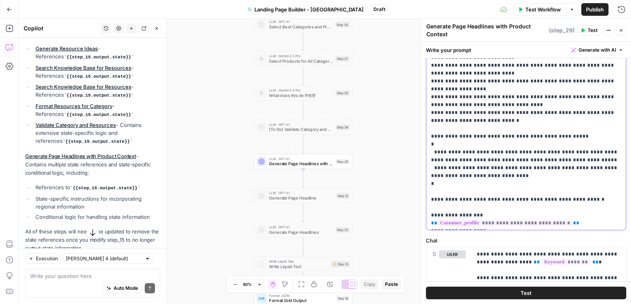
scroll to position [186, 0]
drag, startPoint x: 485, startPoint y: 198, endPoint x: 426, endPoint y: 182, distance: 61.5
click at [426, 182] on div "**********" at bounding box center [526, 69] width 200 height 321
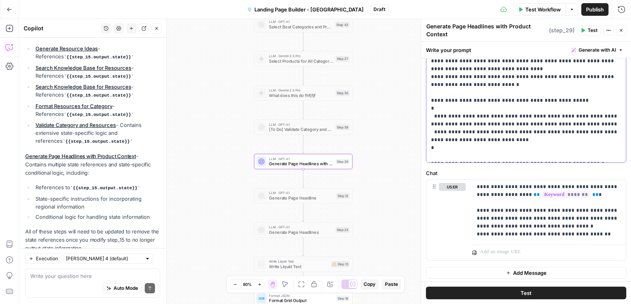
scroll to position [658, 0]
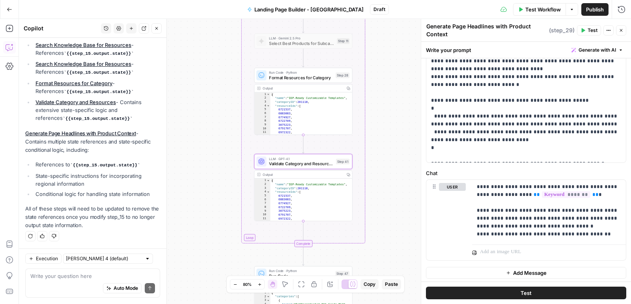
click at [102, 103] on link "Validate Category and Resources" at bounding box center [75, 102] width 80 height 6
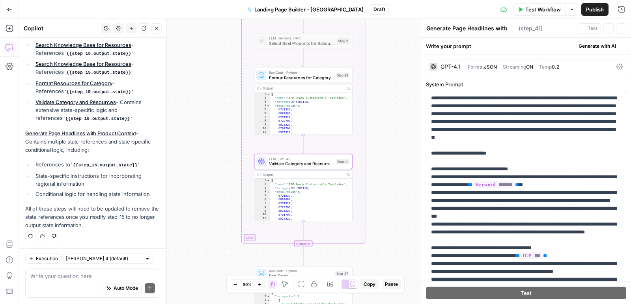
type textarea "Validate Category and Resources"
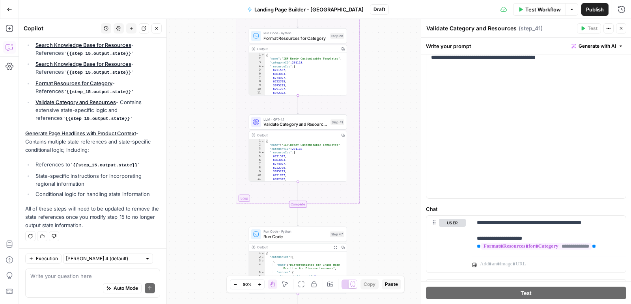
scroll to position [227, 0]
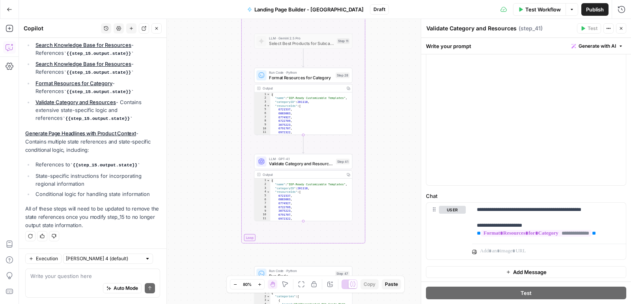
click at [91, 86] on link "Format Resources for Category" at bounding box center [73, 83] width 77 height 6
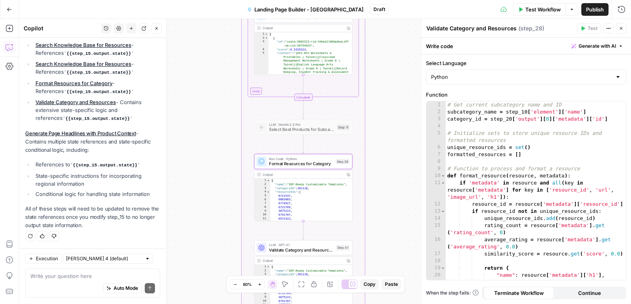
type textarea "Format Resources for Category"
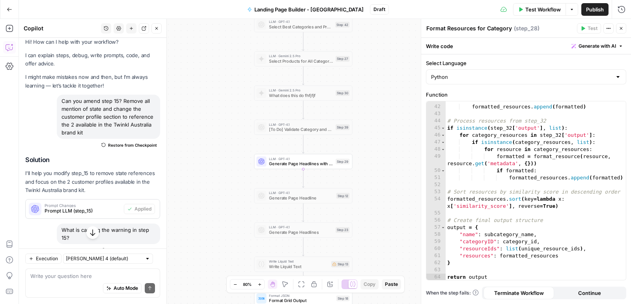
scroll to position [0, 0]
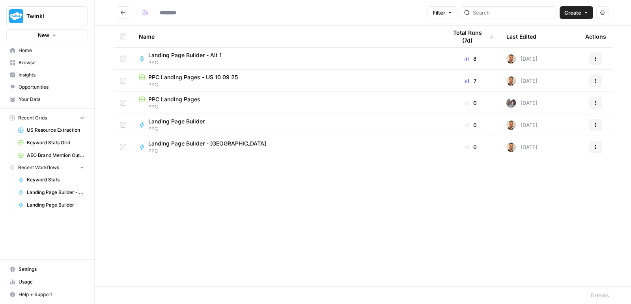
type input "***"
click at [37, 103] on link "Your Data" at bounding box center [47, 99] width 82 height 13
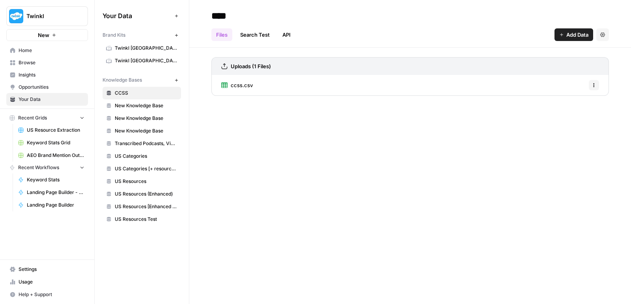
click at [178, 80] on span "New" at bounding box center [178, 80] width 0 height 0
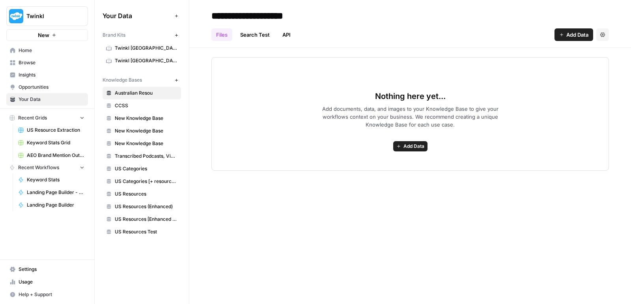
type input "**********"
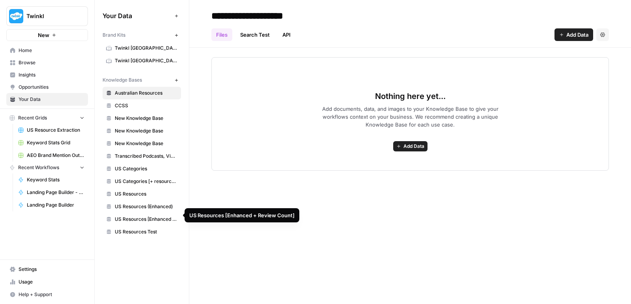
click at [153, 216] on span "US Resources [Enhanced + Review Count]" at bounding box center [146, 219] width 63 height 7
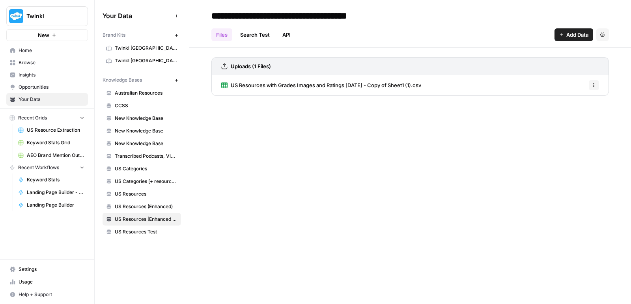
click at [320, 88] on span "US Resources with Grades Images and Ratings [DATE] - Copy of Sheet1 (1).csv" at bounding box center [326, 85] width 190 height 8
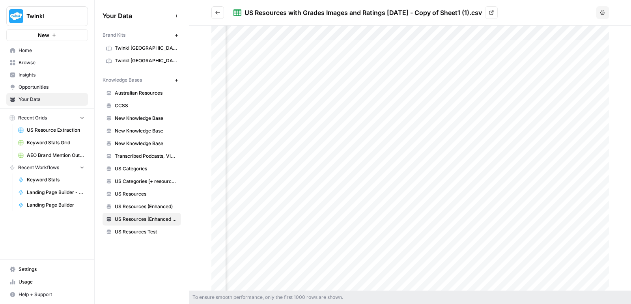
scroll to position [0, 727]
click at [149, 87] on link "Australian Resources" at bounding box center [141, 93] width 78 height 13
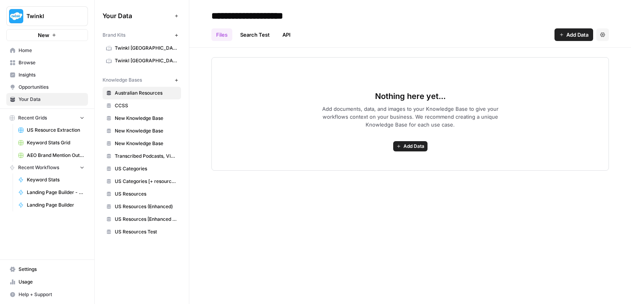
click at [453, 136] on div "Nothing here yet... Add documents, data, and images to your Knowledge Base to g…" at bounding box center [409, 113] width 397 height 113
click at [409, 149] on span "Add Data" at bounding box center [413, 146] width 21 height 7
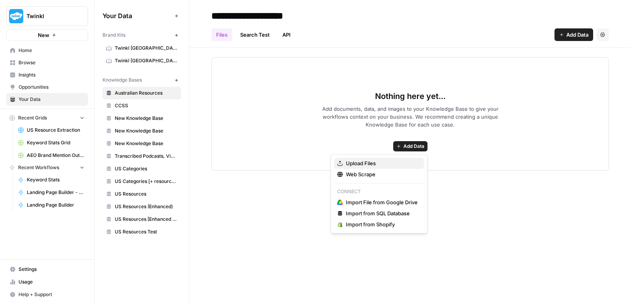
click at [399, 167] on span "Upload Files" at bounding box center [382, 163] width 72 height 8
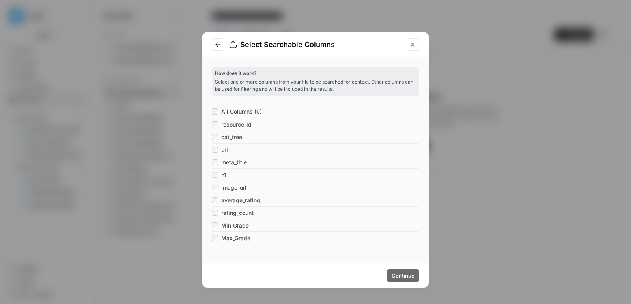
click at [237, 138] on span "cat_tree" at bounding box center [231, 137] width 21 height 8
click at [228, 163] on span "meta_title" at bounding box center [234, 162] width 26 height 8
click at [223, 174] on span "h1" at bounding box center [223, 175] width 5 height 8
click at [398, 276] on span "Continue" at bounding box center [402, 276] width 23 height 8
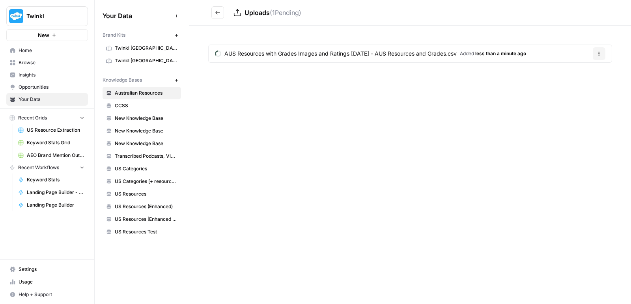
click at [220, 16] on button "Go back" at bounding box center [217, 12] width 13 height 13
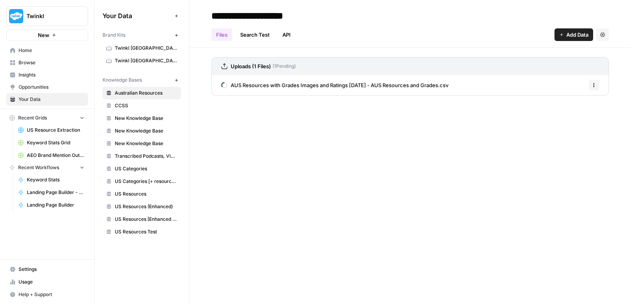
click at [33, 58] on link "Browse" at bounding box center [47, 62] width 82 height 13
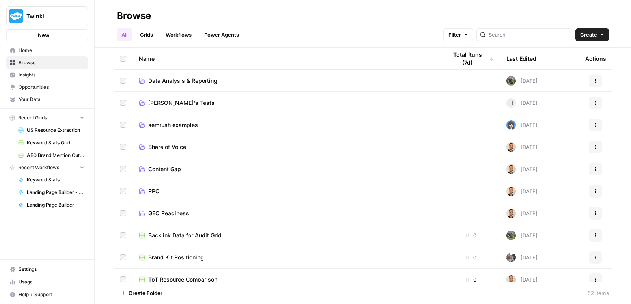
click at [159, 192] on span "PPC" at bounding box center [153, 191] width 11 height 8
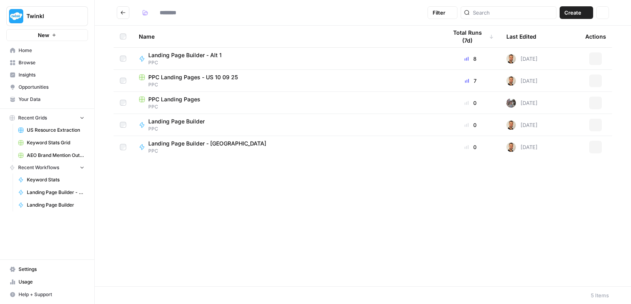
type input "***"
click at [200, 148] on span "PPC" at bounding box center [210, 150] width 124 height 7
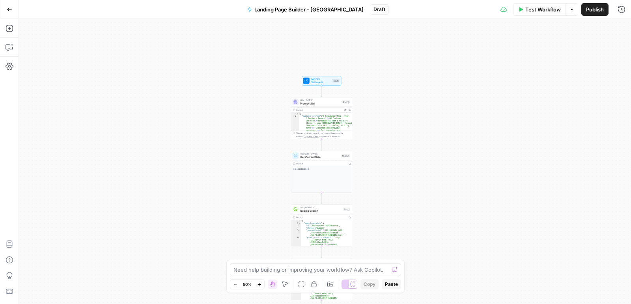
click at [318, 211] on span "Google Search" at bounding box center [320, 210] width 41 height 4
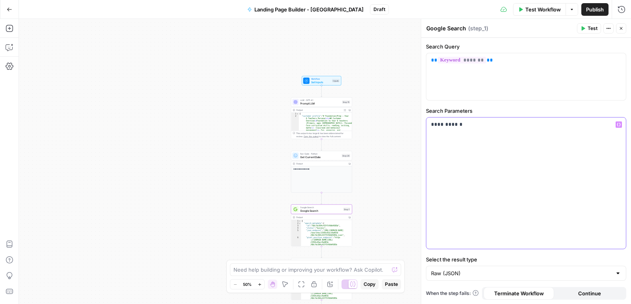
click at [466, 122] on p "**********" at bounding box center [526, 125] width 190 height 8
click at [383, 179] on div "Workflow Set Inputs Inputs LLM · GPT-4.1 Prompt LLM Step 15 Output Expand Outpu…" at bounding box center [325, 161] width 612 height 285
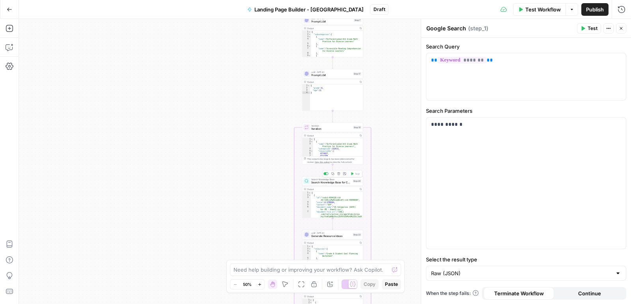
click at [340, 180] on span "Search Knowledge Base" at bounding box center [331, 179] width 40 height 3
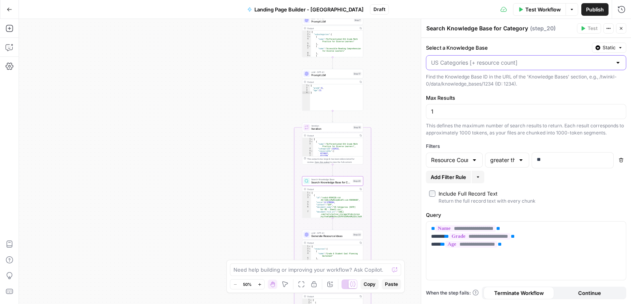
click at [528, 65] on input "Select a Knowledge Base" at bounding box center [521, 63] width 180 height 8
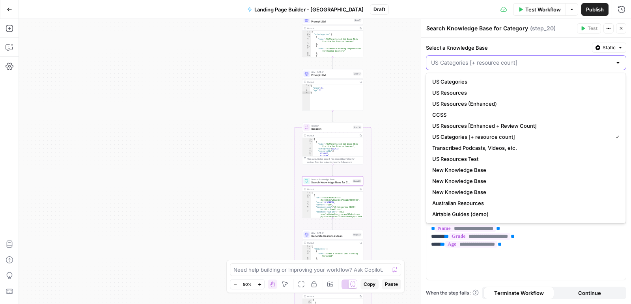
click at [528, 65] on input "Select a Knowledge Base" at bounding box center [521, 63] width 180 height 8
click at [402, 76] on div "Workflow Set Inputs Inputs LLM · GPT-4.1 Prompt LLM Step 15 Output Expand Outpu…" at bounding box center [325, 161] width 612 height 285
type input "US Categories [+ resource count]"
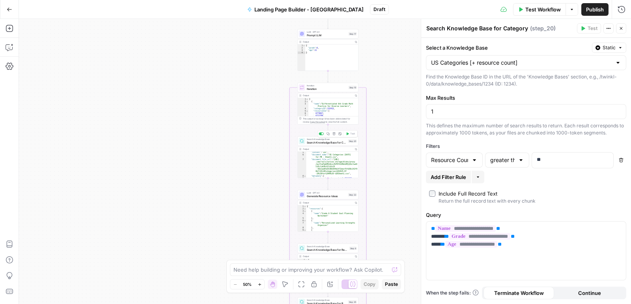
scroll to position [24, 0]
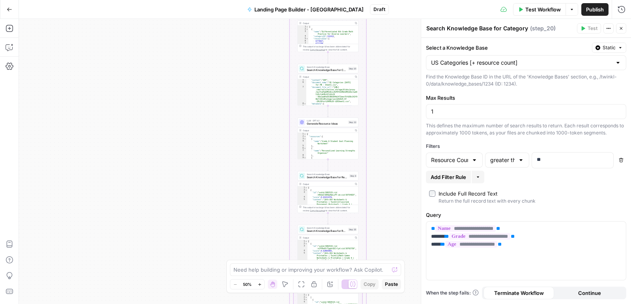
click at [342, 178] on span "Search Knowledge Base for Resources" at bounding box center [327, 177] width 41 height 4
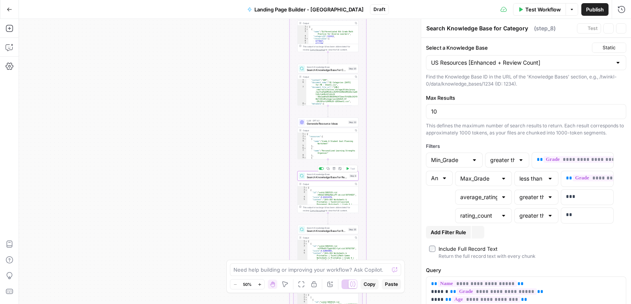
type textarea "Search Knowledge Base for Resources"
click at [518, 66] on div "US Resources [Enhanced + Review Count]" at bounding box center [526, 62] width 200 height 15
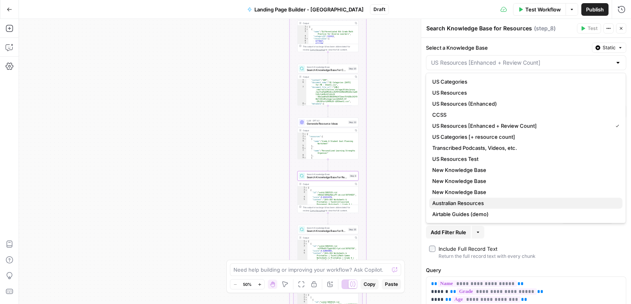
click at [480, 205] on span "Australian Resources" at bounding box center [524, 203] width 184 height 8
type input "Australian Resources"
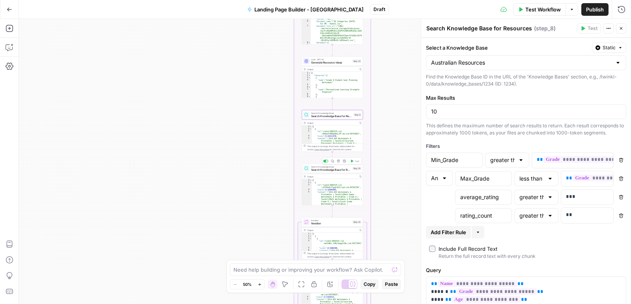
click at [354, 167] on div "Step 35" at bounding box center [356, 169] width 9 height 4
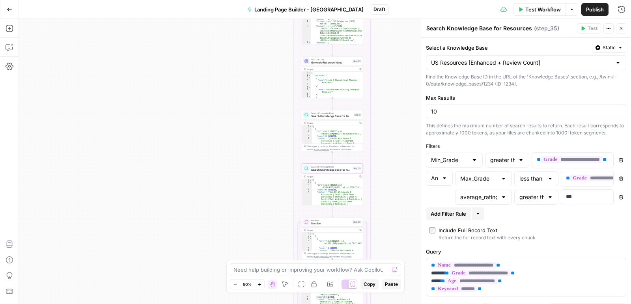
click at [471, 67] on div "US Resources [Enhanced + Review Count]" at bounding box center [526, 62] width 200 height 15
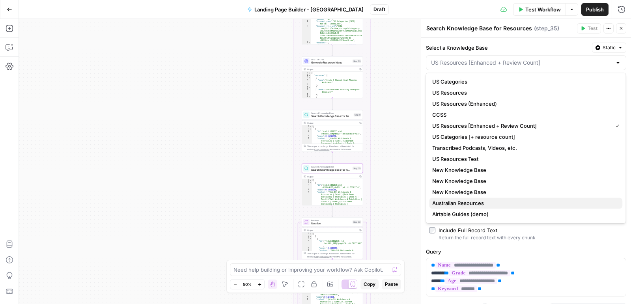
click at [459, 203] on span "Australian Resources" at bounding box center [524, 203] width 184 height 8
type input "Australian Resources"
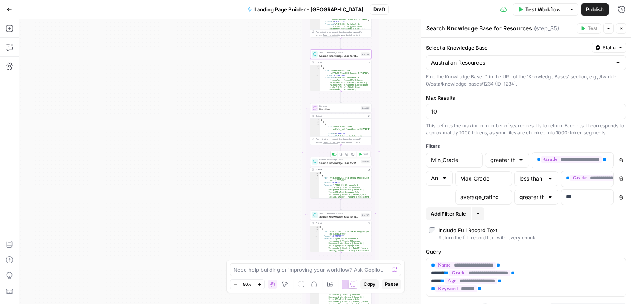
click at [353, 164] on span "Search Knowledge Base for Resources" at bounding box center [339, 163] width 40 height 4
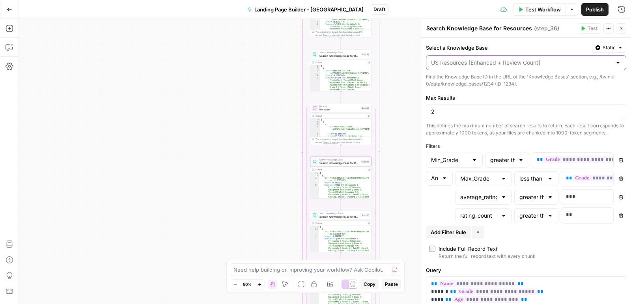
click at [528, 64] on input "Select a Knowledge Base" at bounding box center [521, 63] width 180 height 8
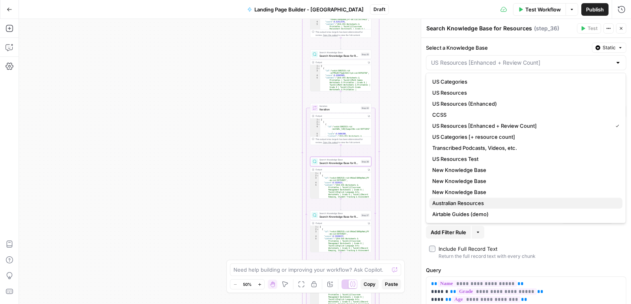
click at [480, 203] on span "Australian Resources" at bounding box center [524, 203] width 184 height 8
type input "Australian Resources"
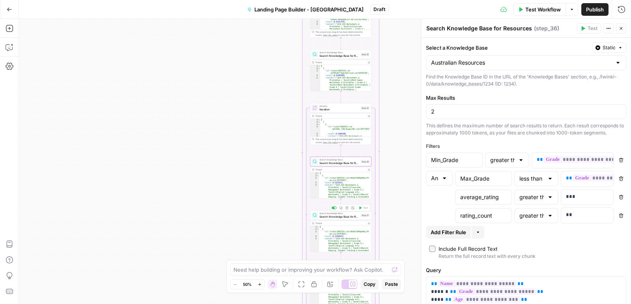
click at [357, 216] on span "Search Knowledge Base for Resources" at bounding box center [339, 216] width 40 height 4
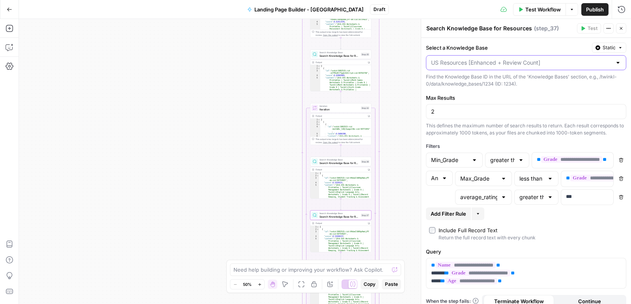
click at [499, 61] on input "Select a Knowledge Base" at bounding box center [521, 63] width 180 height 8
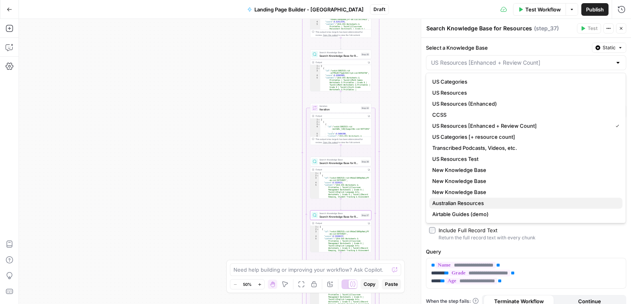
click at [471, 199] on span "Australian Resources" at bounding box center [524, 203] width 184 height 8
type input "Australian Resources"
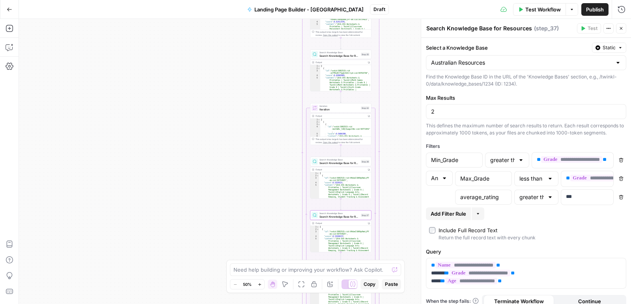
click at [407, 180] on div "Workflow Set Inputs Inputs LLM · GPT-4.1 Prompt LLM Step 15 Output Expand Outpu…" at bounding box center [325, 161] width 612 height 285
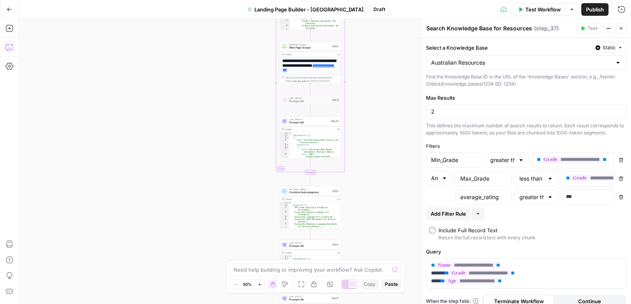
click at [12, 47] on icon "button" at bounding box center [10, 47] width 8 height 8
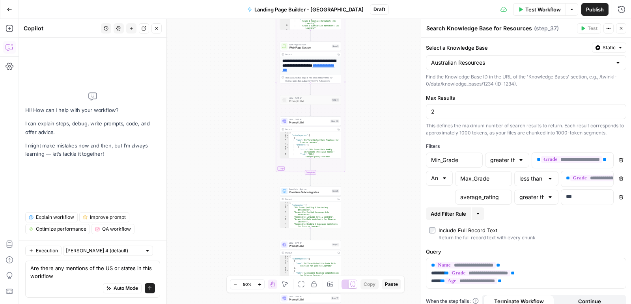
type textarea "Are there any mentions of the US or states in this workflow?"
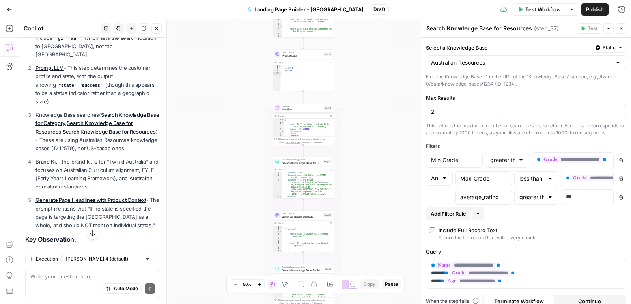
scroll to position [158, 0]
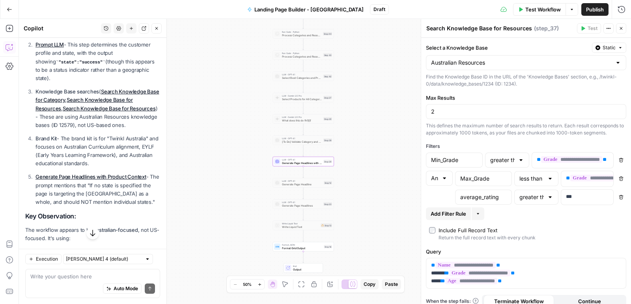
click at [104, 173] on link "Generate Page Headlines with Product Context" at bounding box center [90, 176] width 111 height 6
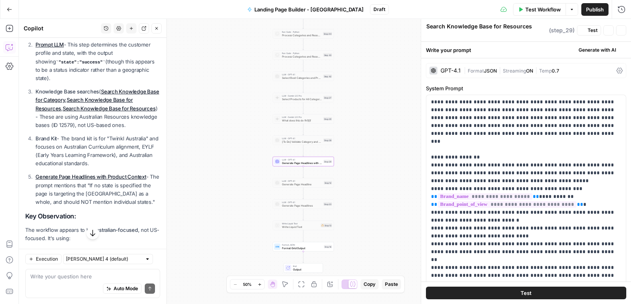
type textarea "Generate Page Headlines with Product Context"
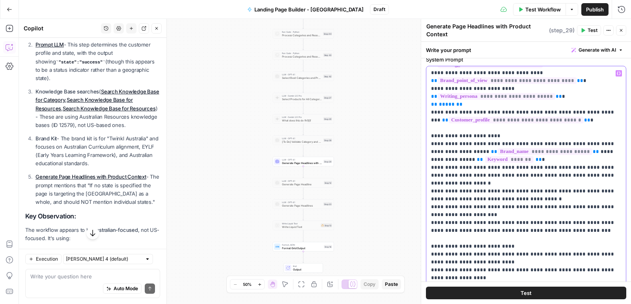
scroll to position [31, 0]
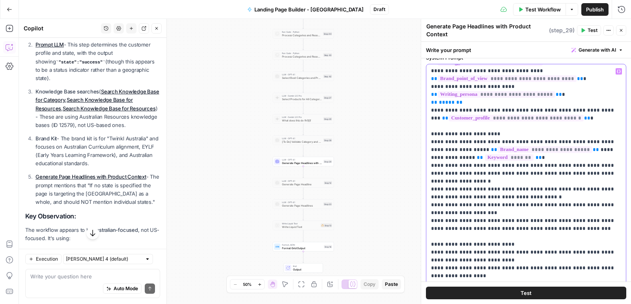
click at [493, 223] on p "**********" at bounding box center [526, 8] width 190 height 749
drag, startPoint x: 493, startPoint y: 228, endPoint x: 428, endPoint y: 219, distance: 65.3
click at [428, 219] on div "**********" at bounding box center [526, 224] width 200 height 321
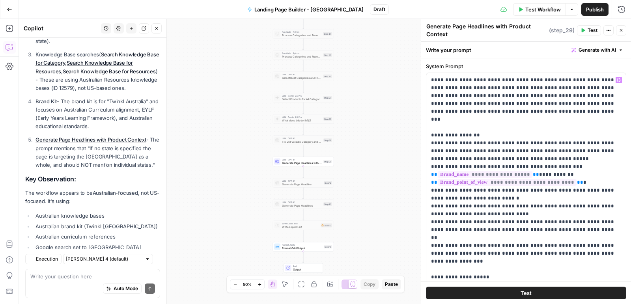
scroll to position [244, 0]
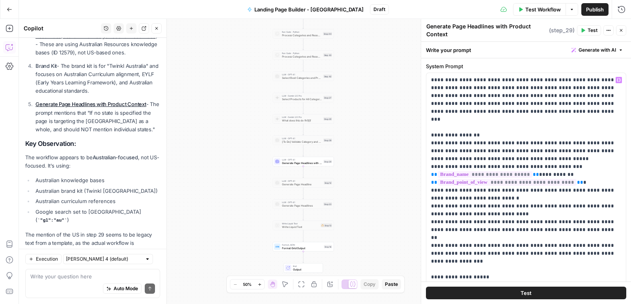
click at [7, 7] on icon "button" at bounding box center [10, 10] width 6 height 6
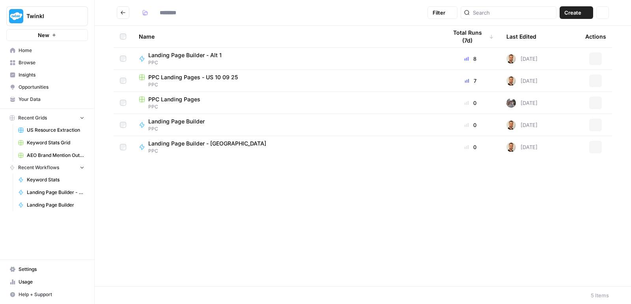
type input "***"
click at [36, 96] on span "Your Data" at bounding box center [52, 99] width 66 height 7
